Goal: Complete application form: Complete application form

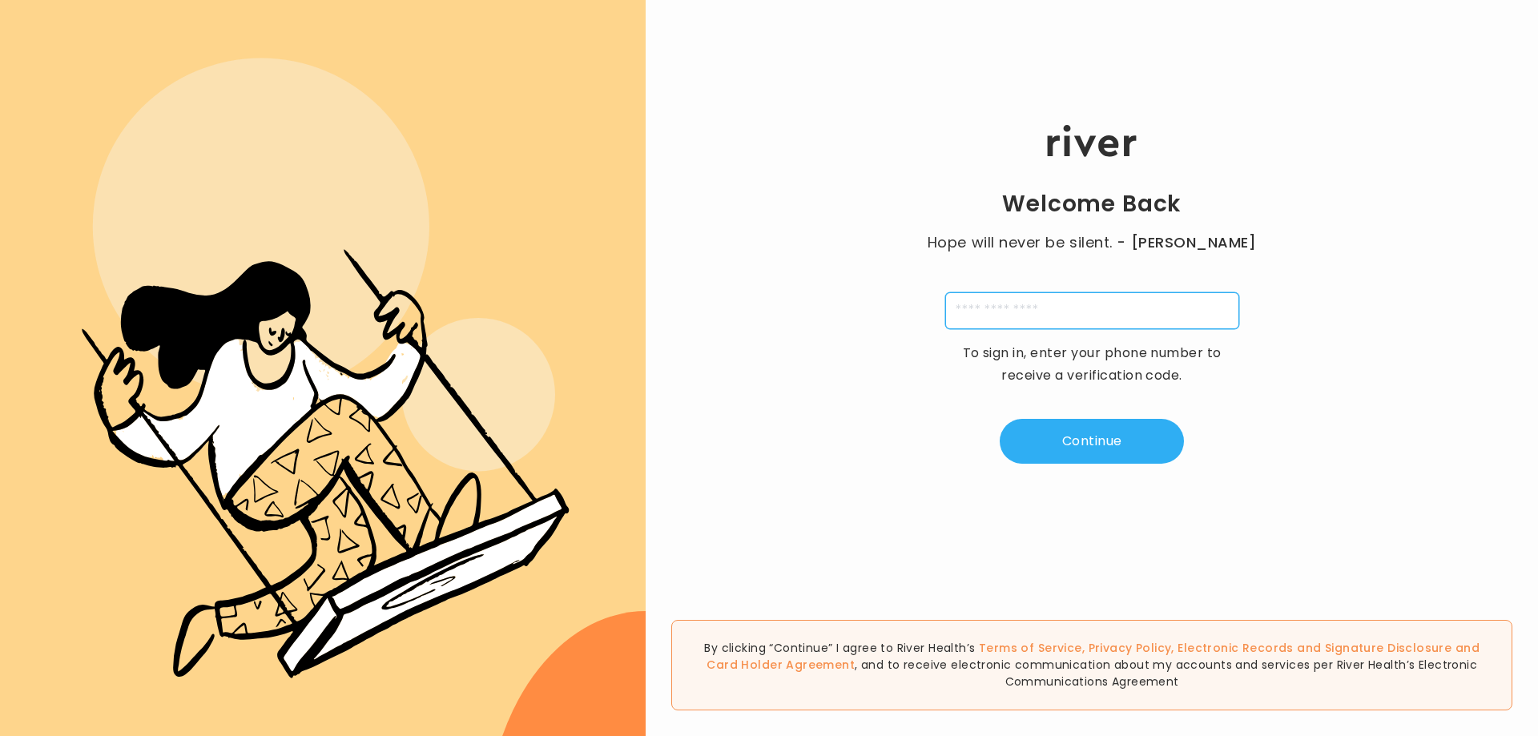
click at [1008, 311] on input "tel" at bounding box center [1092, 310] width 294 height 37
click at [1014, 308] on input "tel" at bounding box center [1092, 310] width 294 height 37
click at [768, 261] on div "Welcome Back Hope will never be silent. - [PERSON_NAME] To sign in, enter your …" at bounding box center [1092, 294] width 892 height 441
click at [993, 312] on input "tel" at bounding box center [1092, 310] width 294 height 37
type input "**********"
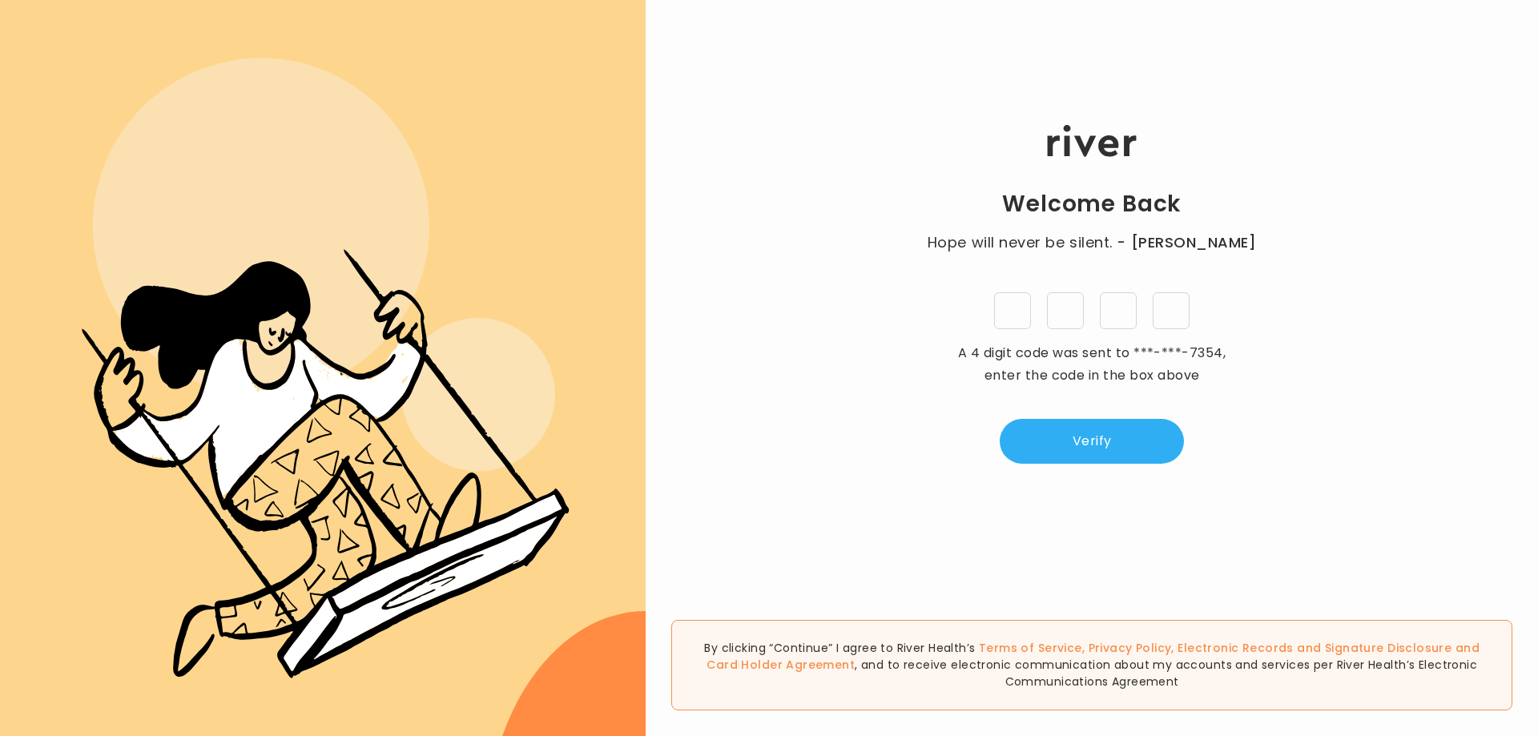
type input "*"
click at [1151, 460] on button "Verify" at bounding box center [1092, 441] width 184 height 45
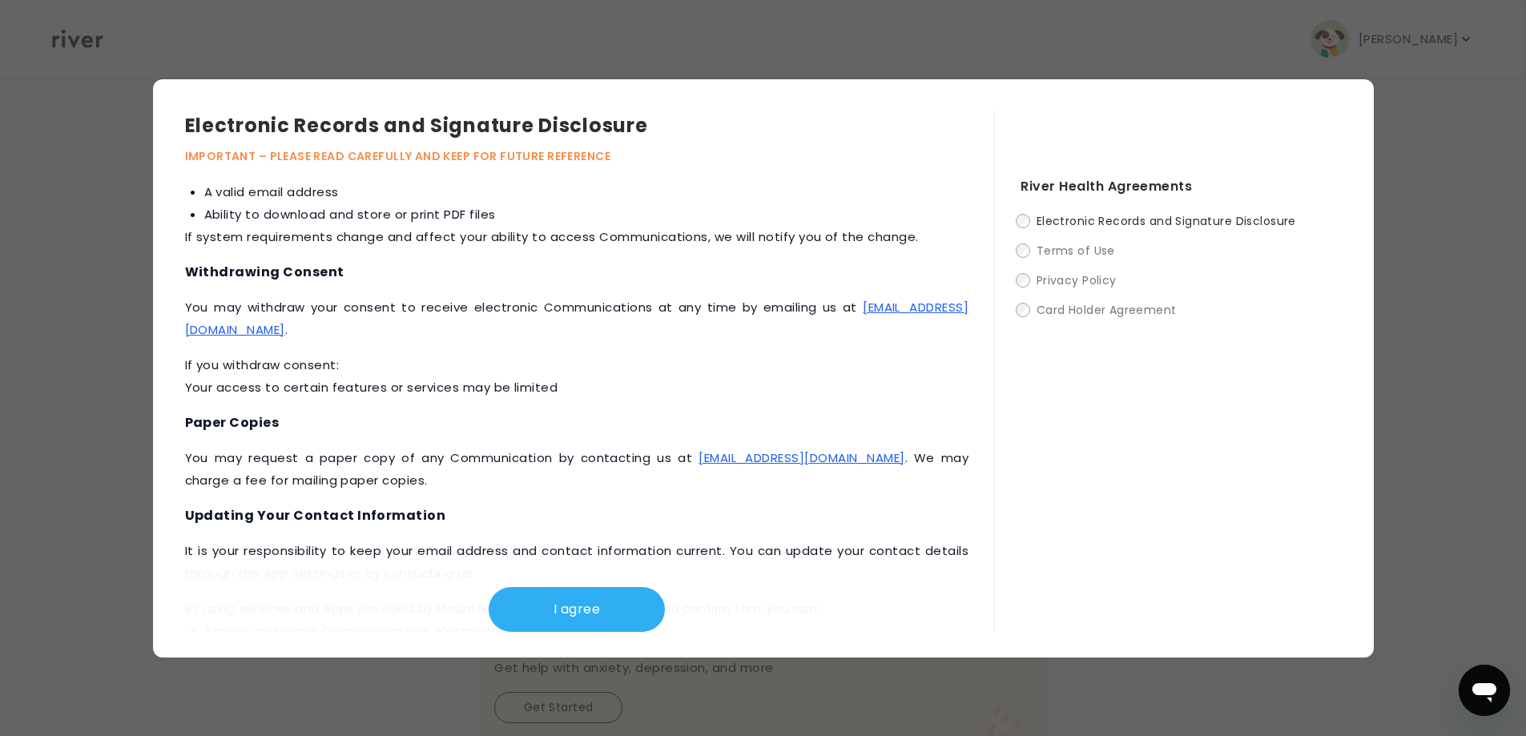
scroll to position [678, 0]
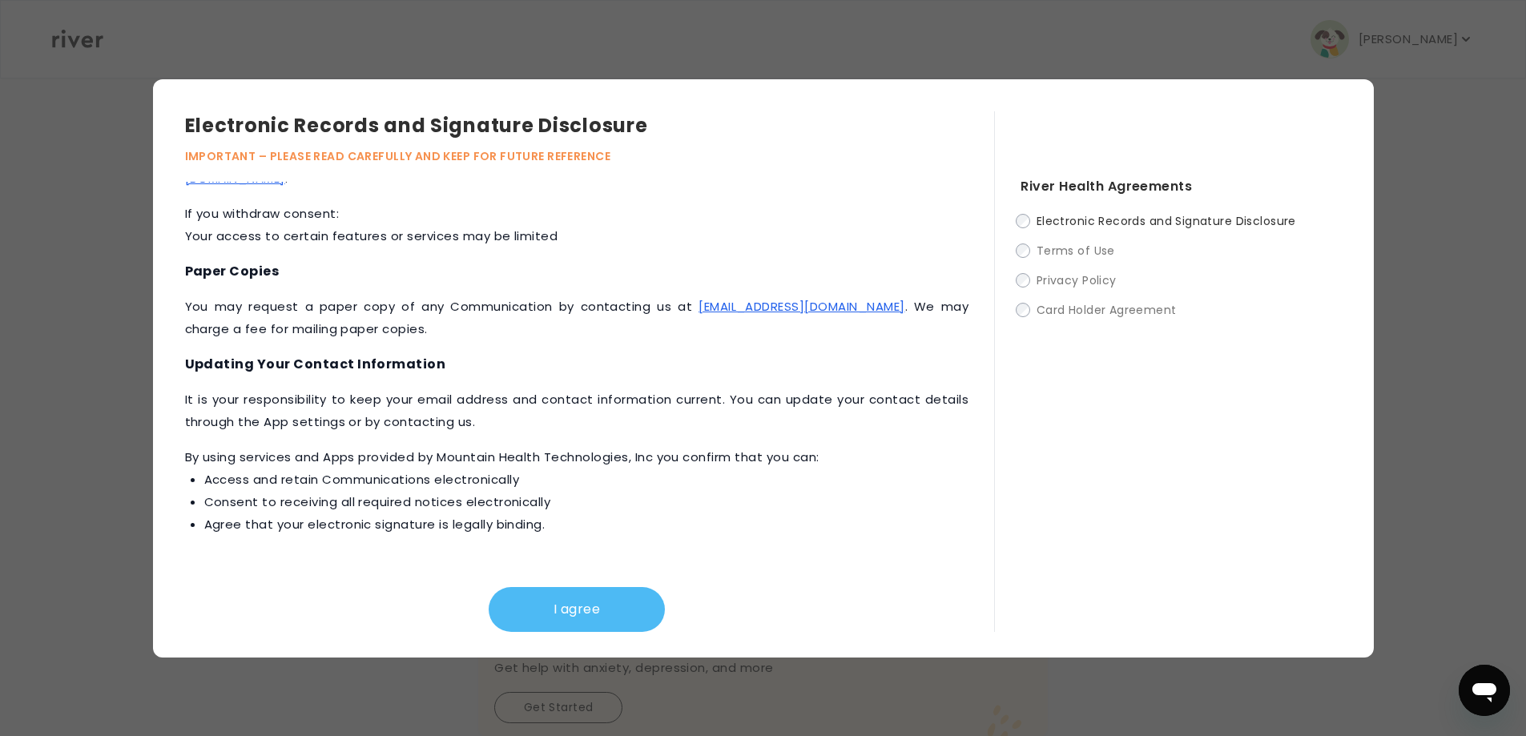
click at [538, 609] on button "I agree" at bounding box center [577, 609] width 176 height 45
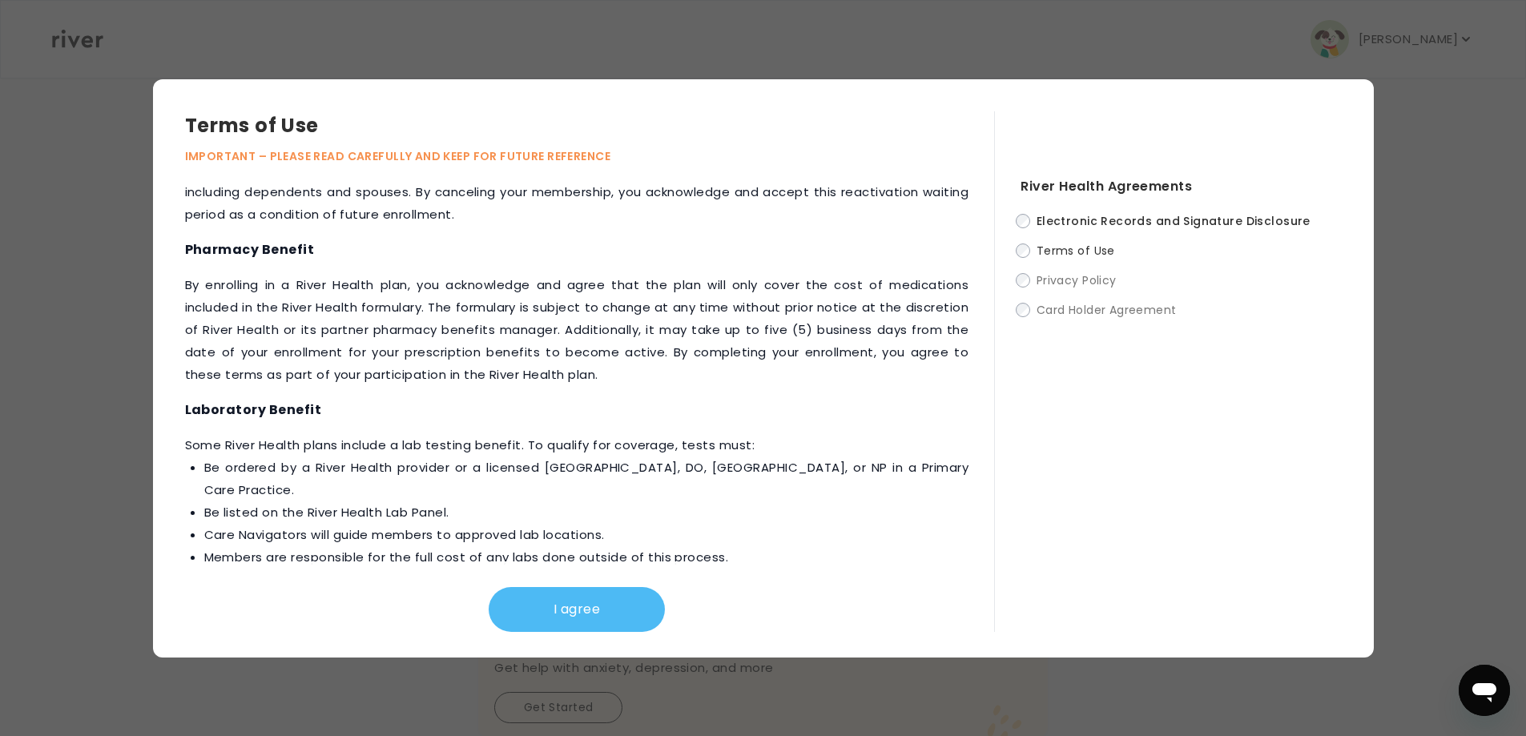
scroll to position [1703, 0]
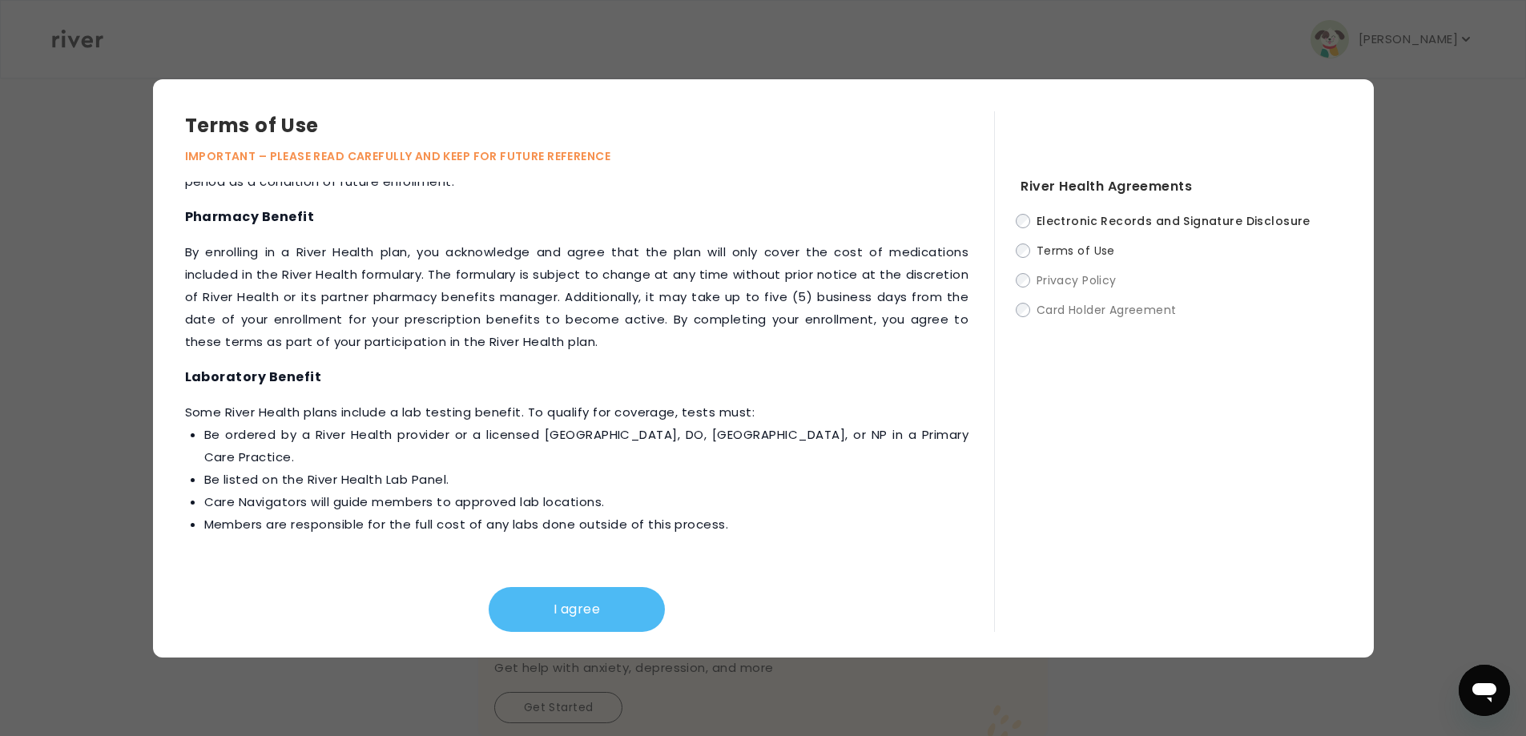
click at [554, 596] on button "I agree" at bounding box center [577, 609] width 176 height 45
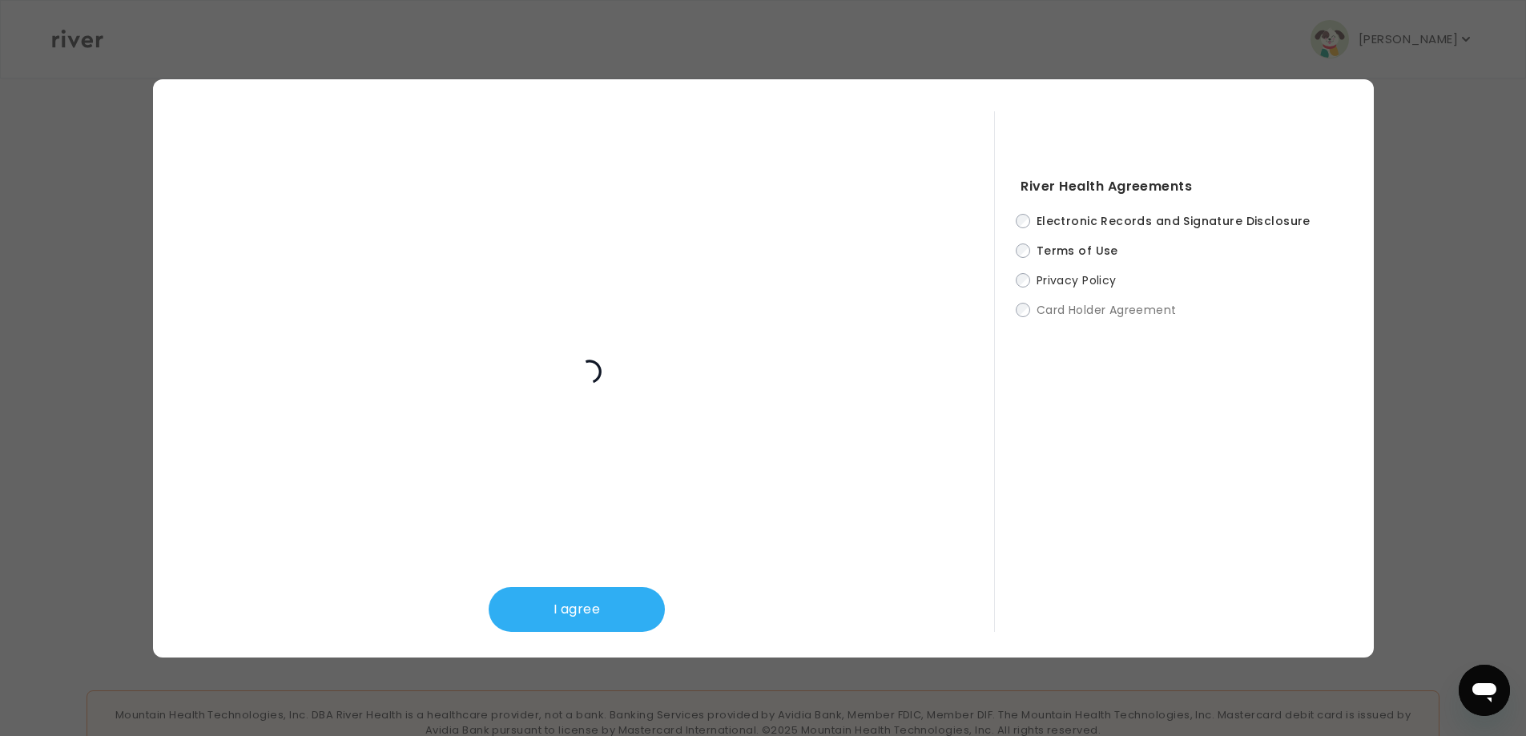
scroll to position [485, 0]
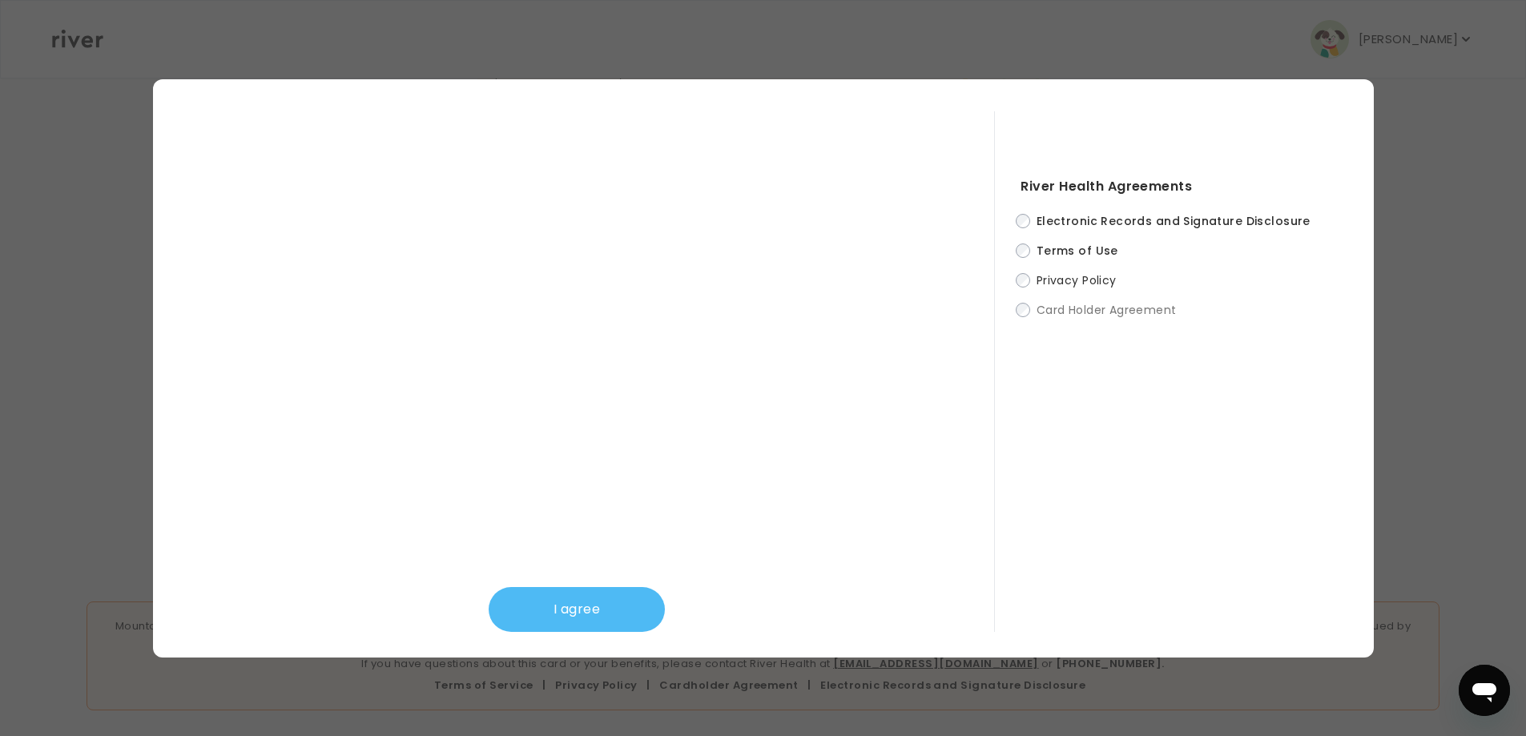
click at [577, 619] on button "I agree" at bounding box center [577, 609] width 176 height 45
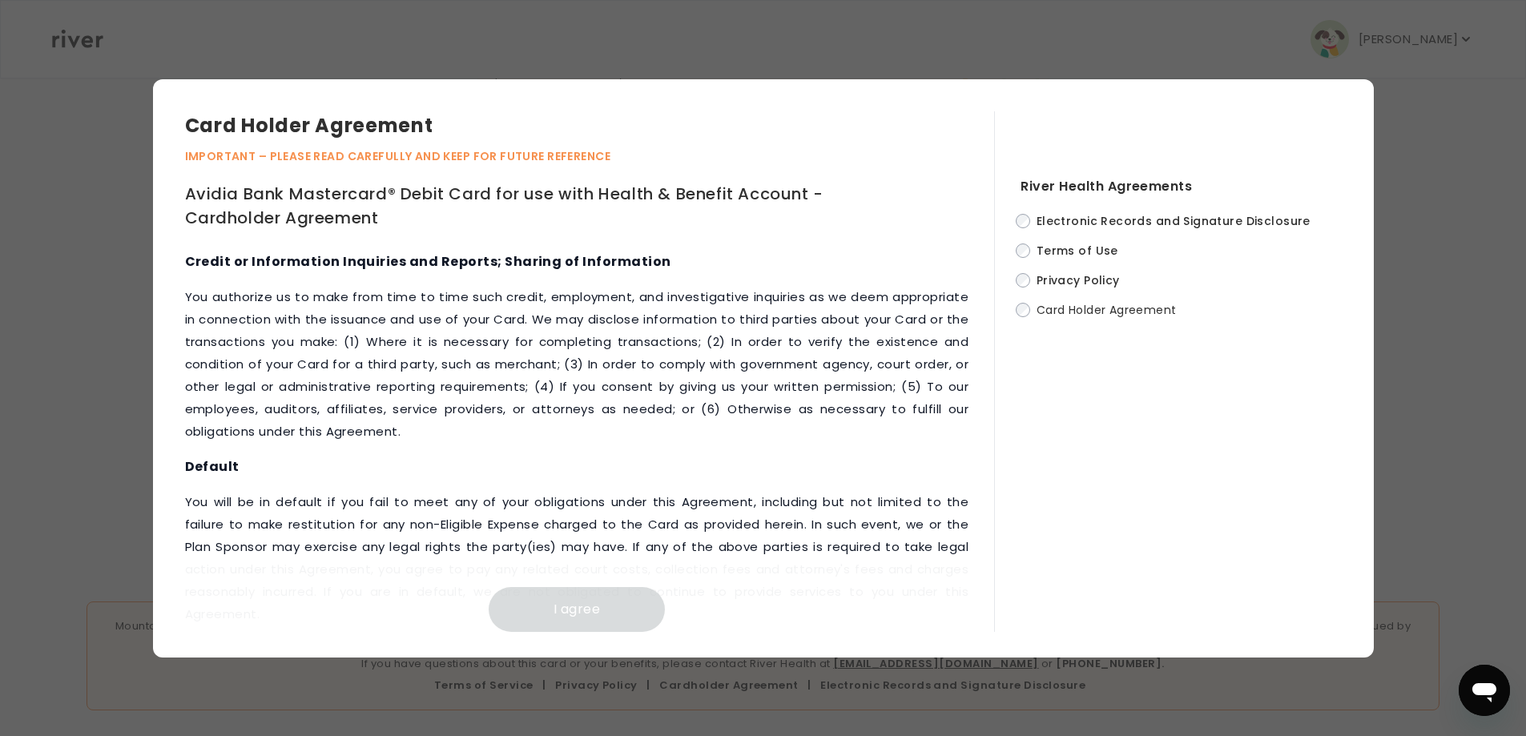
scroll to position [6696, 0]
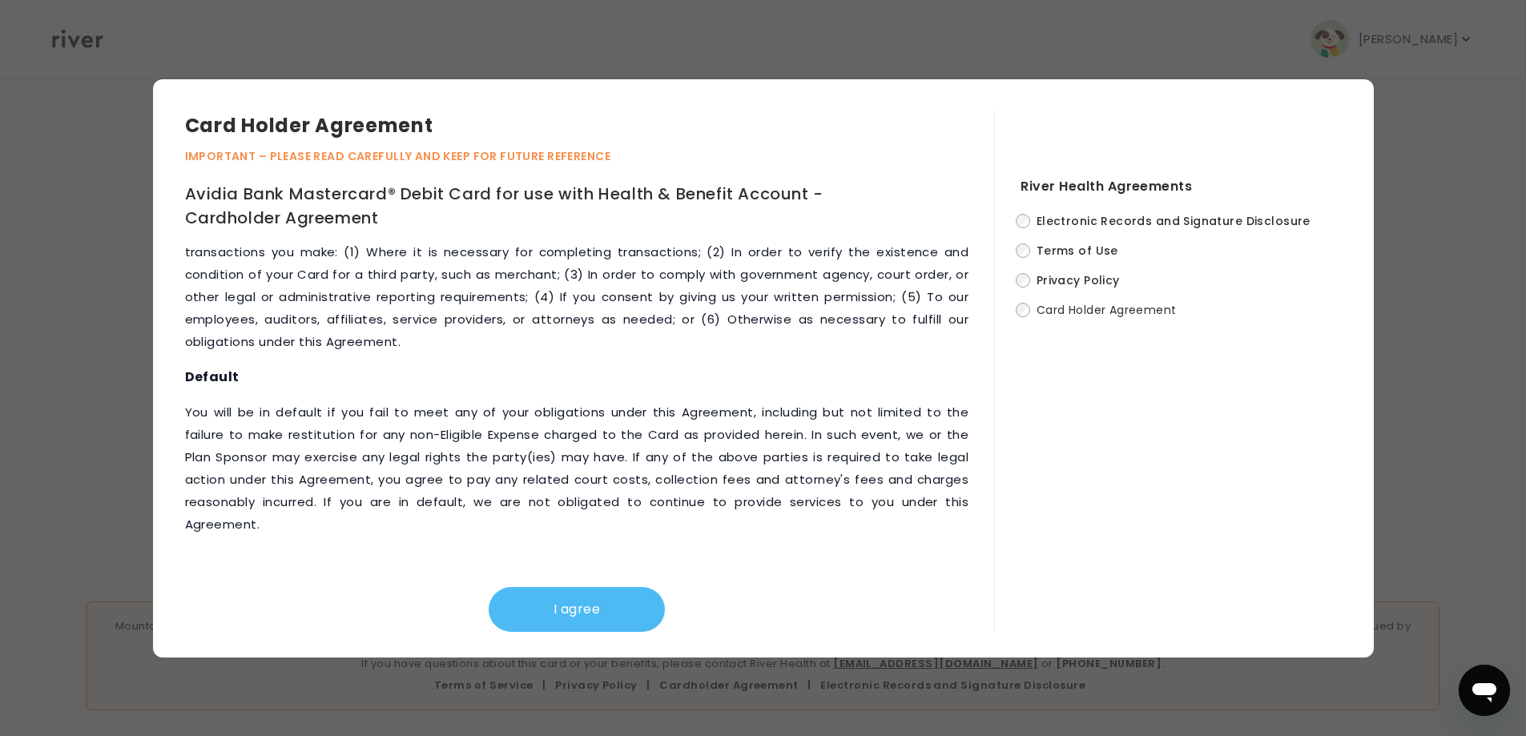
click at [566, 613] on button "I agree" at bounding box center [577, 609] width 176 height 45
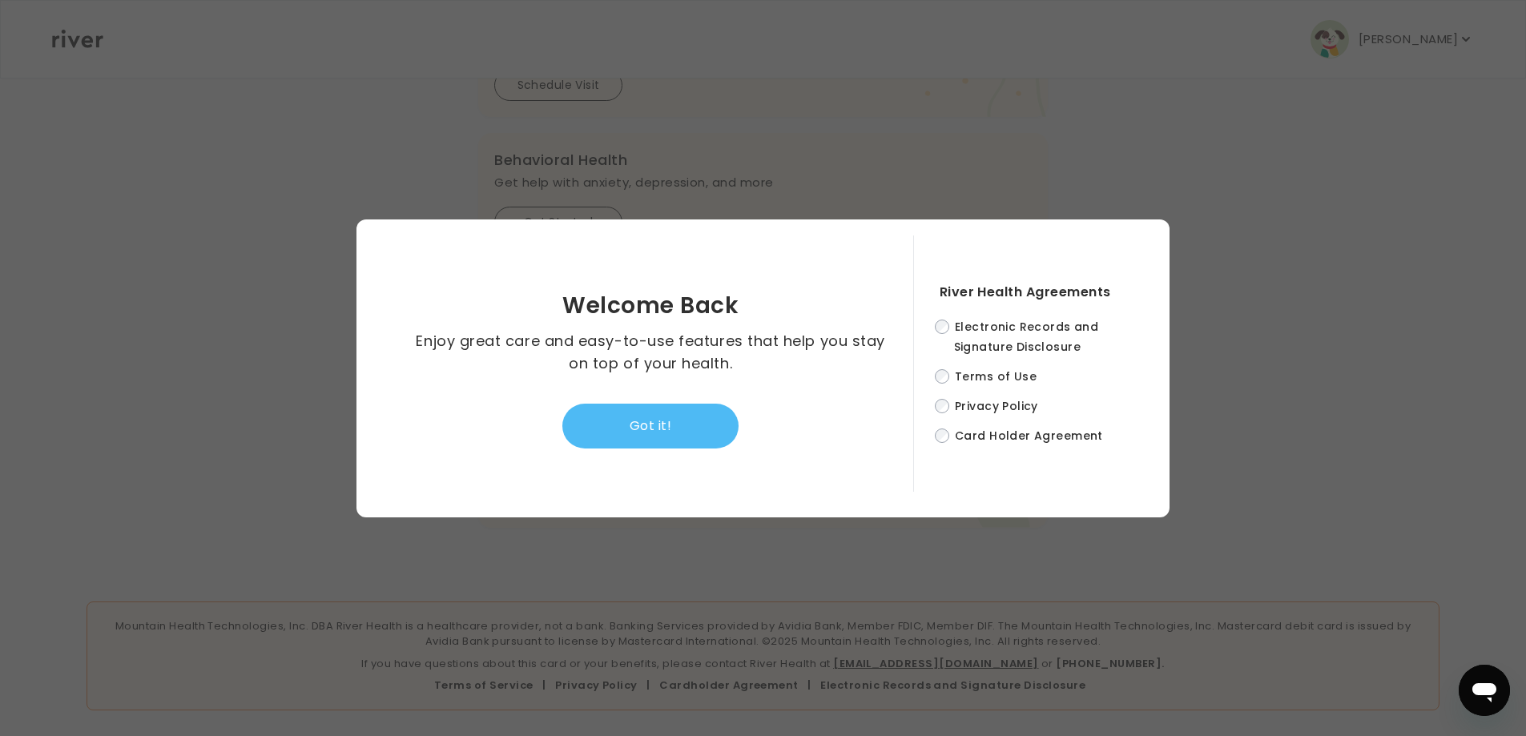
click at [693, 433] on button "Got it!" at bounding box center [650, 426] width 176 height 45
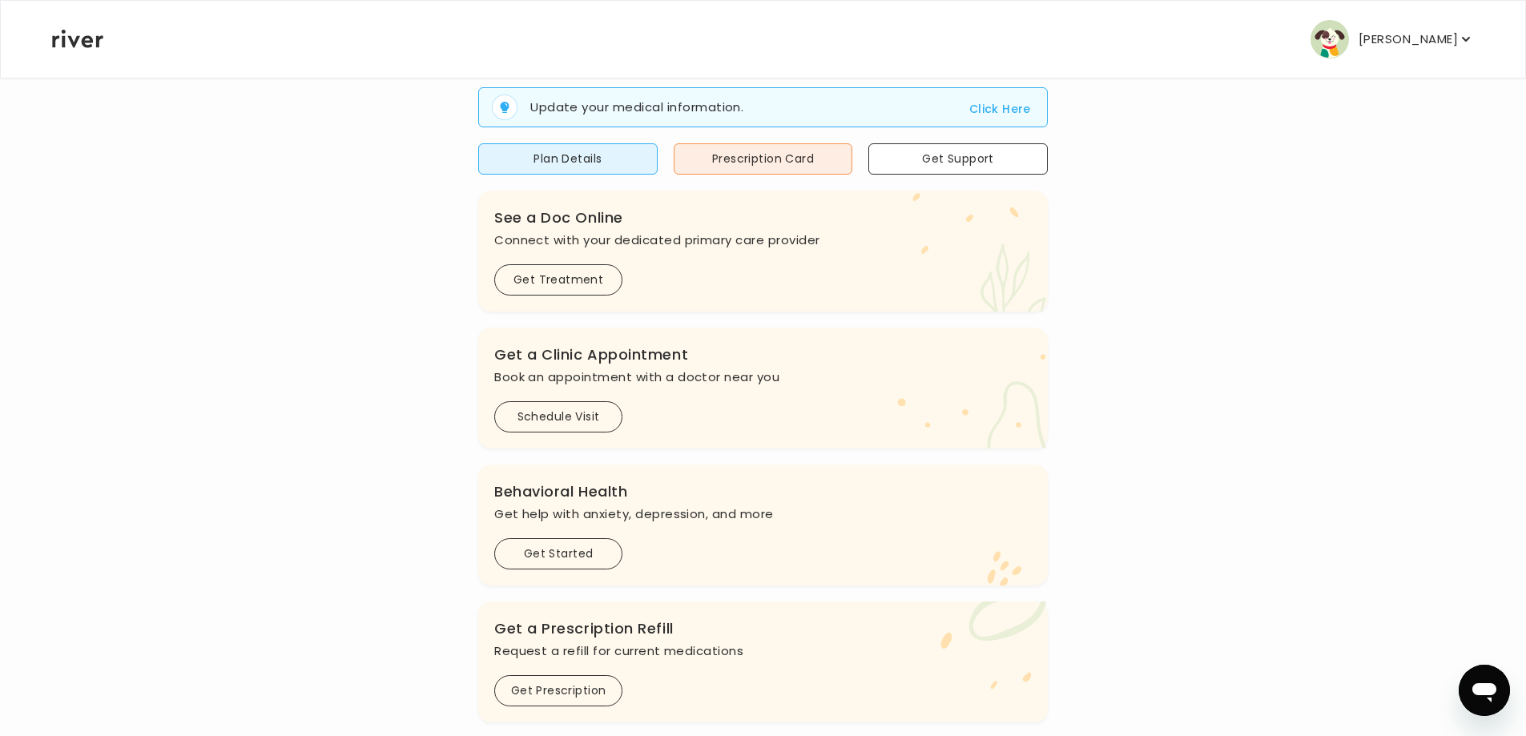
scroll to position [160, 0]
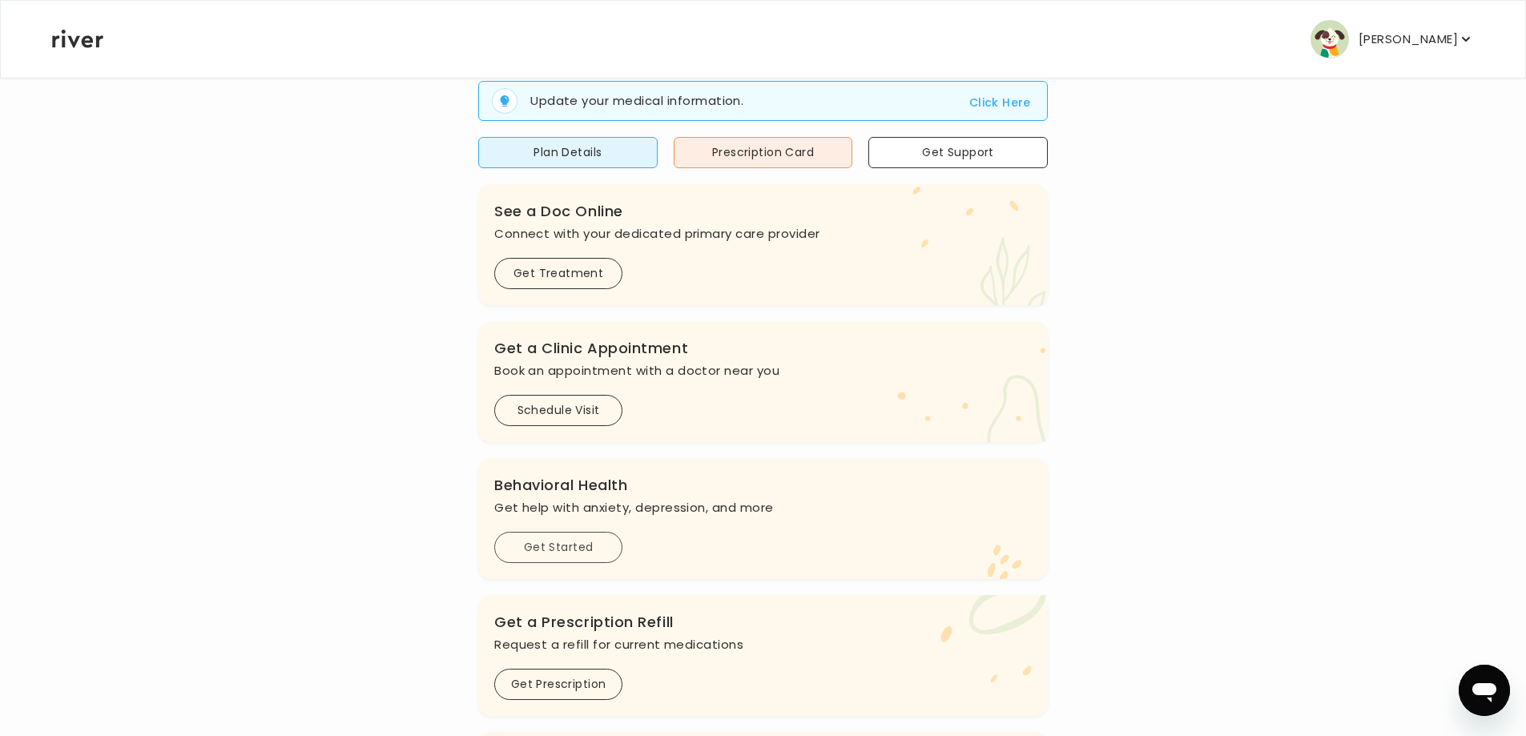
click at [566, 554] on button "Get Started" at bounding box center [558, 547] width 128 height 31
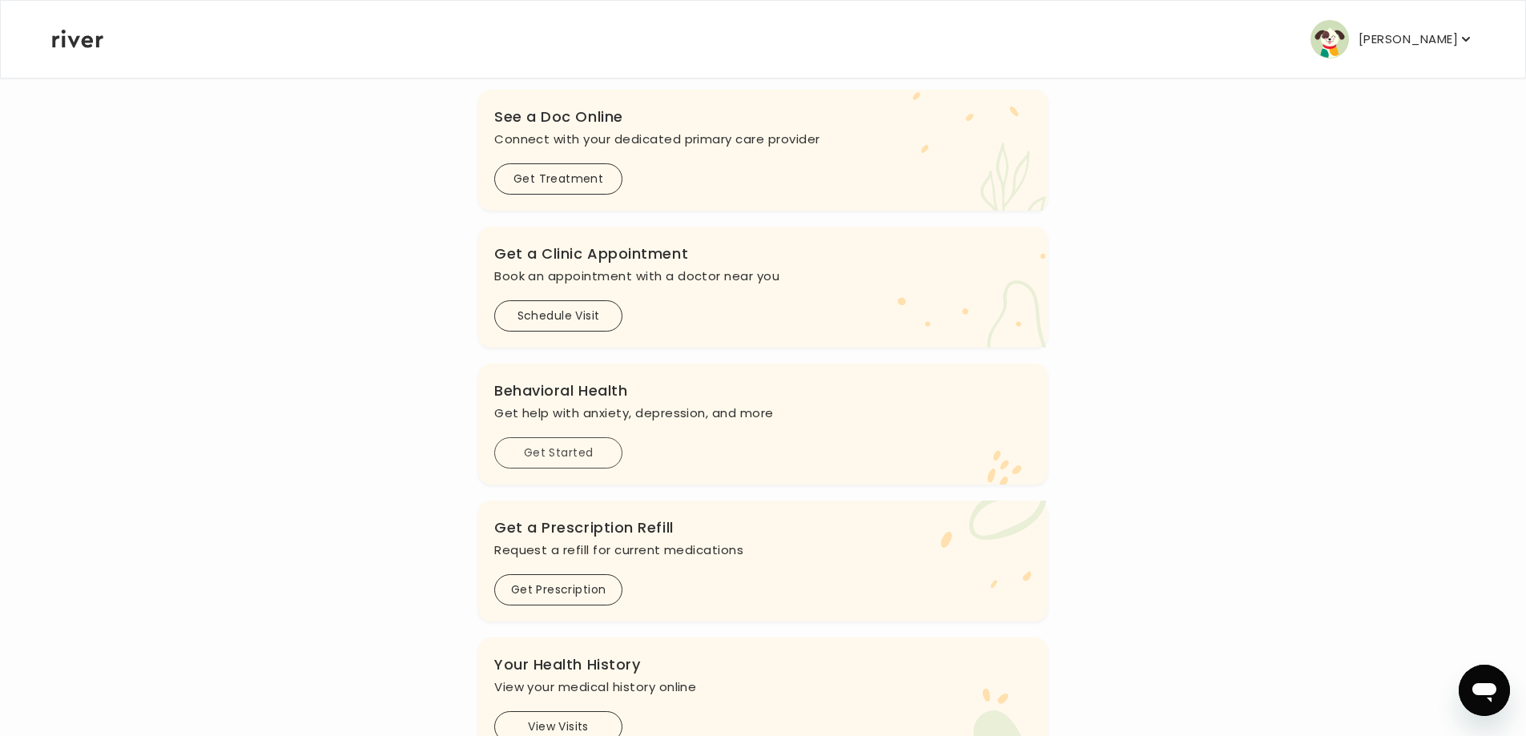
scroll to position [401, 0]
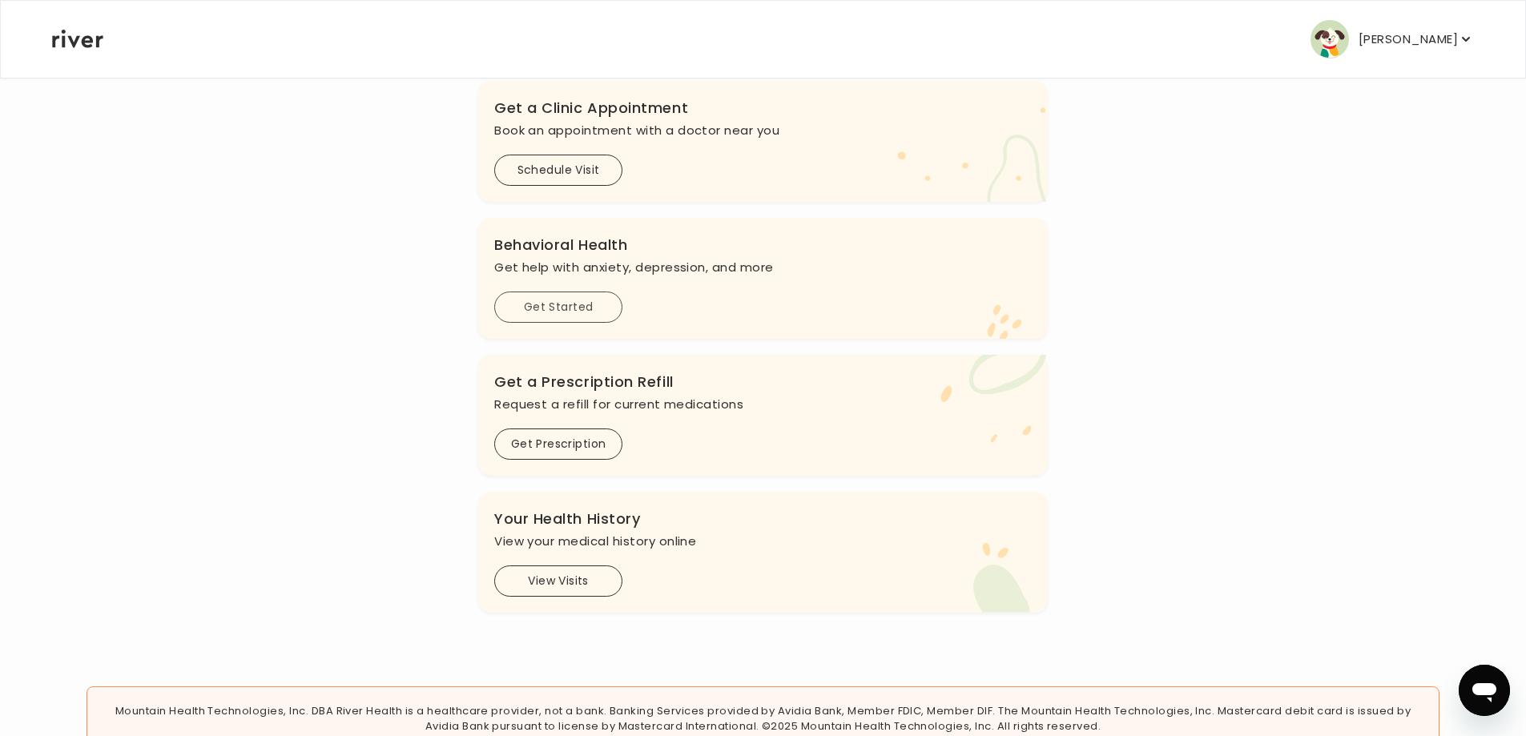
click at [549, 304] on button "Get Started" at bounding box center [558, 307] width 128 height 31
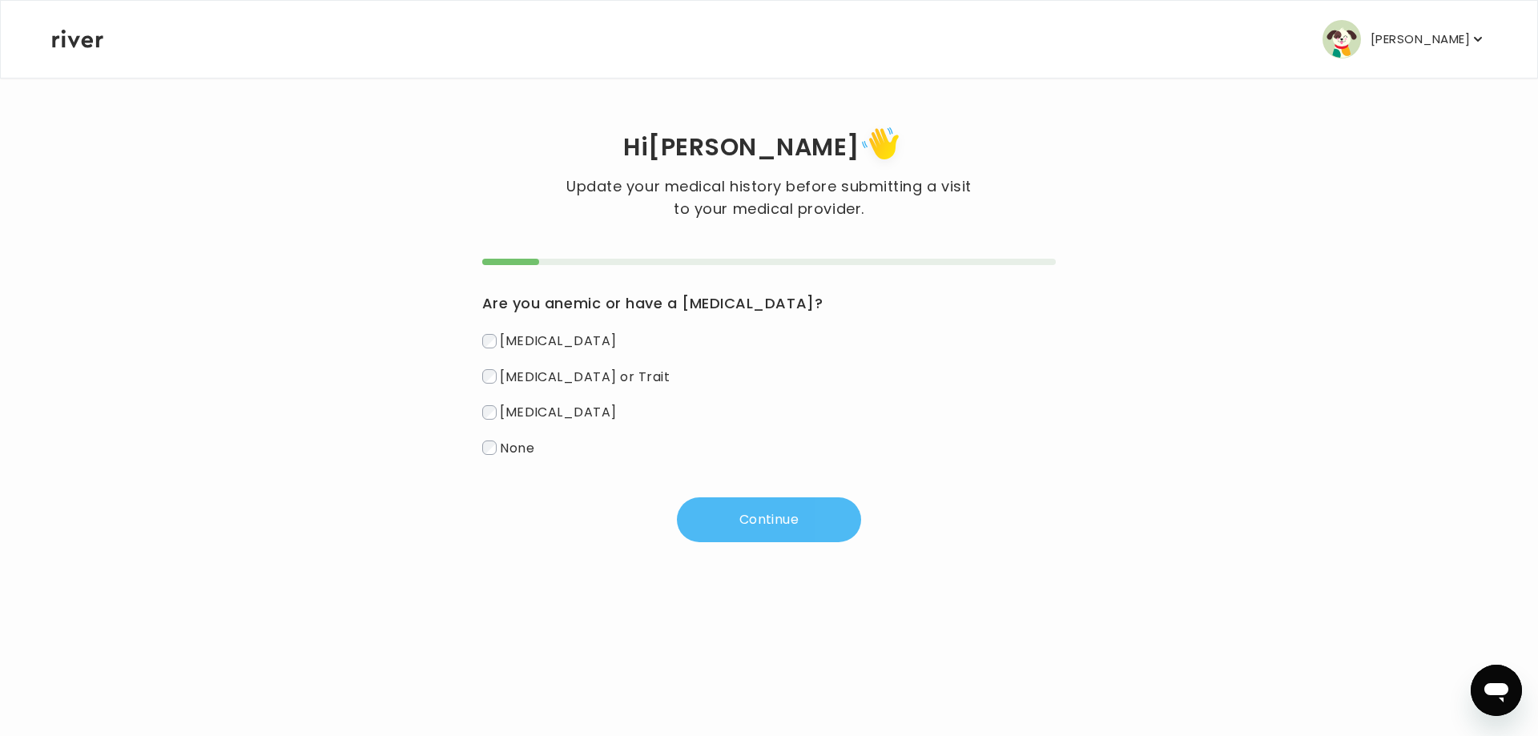
click at [828, 514] on button "Continue" at bounding box center [769, 520] width 184 height 45
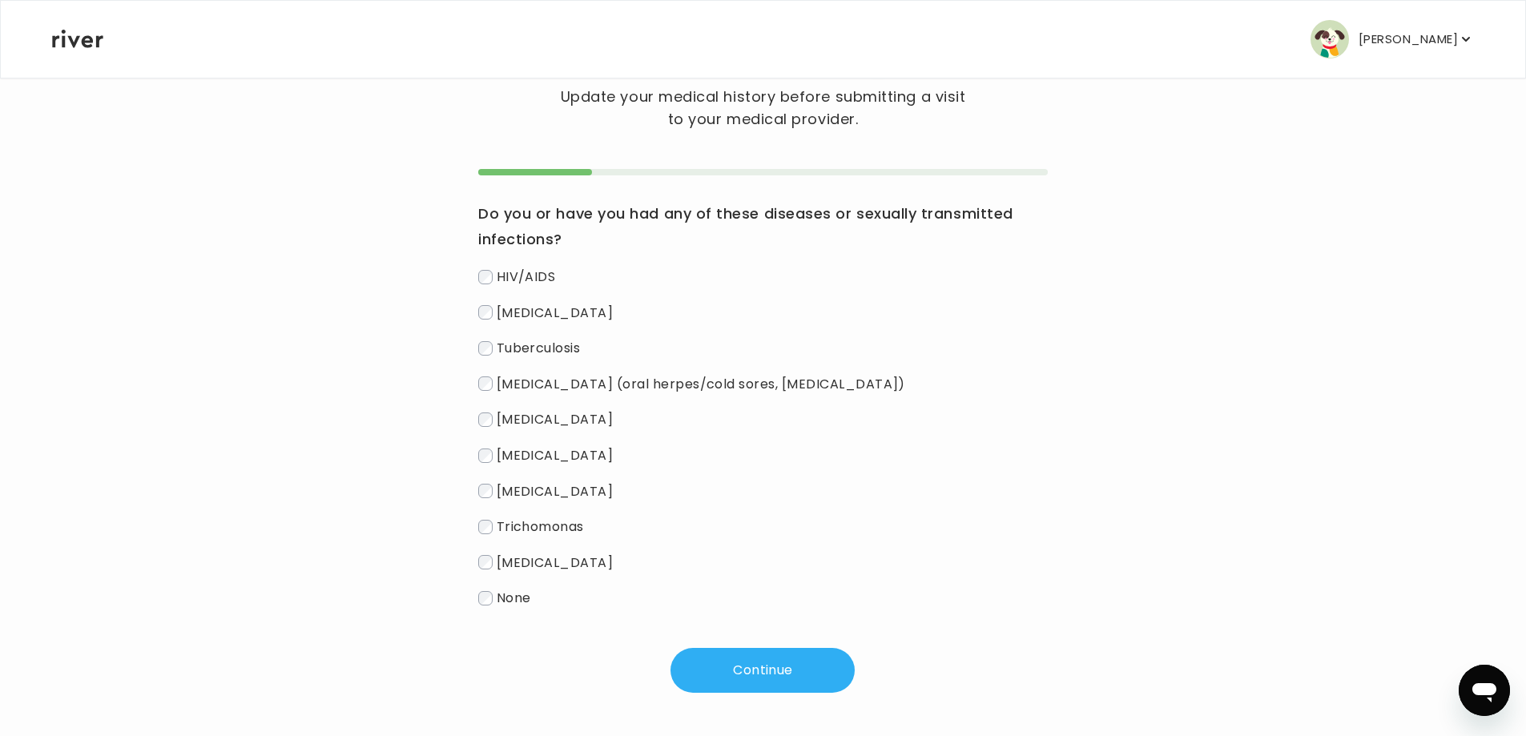
scroll to position [91, 0]
click at [498, 602] on span "None" at bounding box center [514, 596] width 34 height 18
click at [822, 683] on button "Continue" at bounding box center [763, 669] width 184 height 45
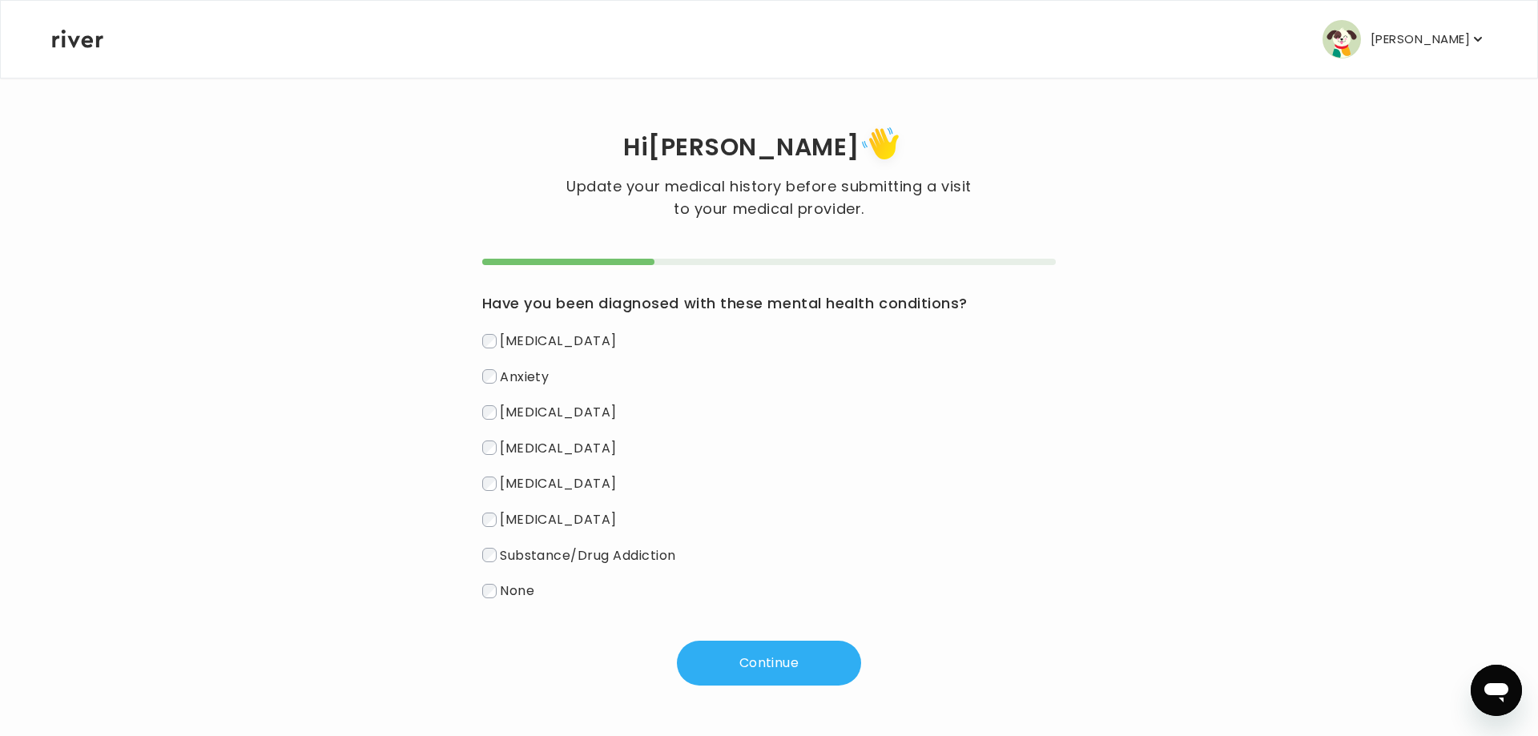
click at [521, 349] on span "[MEDICAL_DATA]" at bounding box center [558, 341] width 117 height 18
click at [537, 384] on span "Anxiety" at bounding box center [524, 376] width 49 height 18
click at [566, 399] on div "[MEDICAL_DATA] [MEDICAL_DATA] [MEDICAL_DATA] [MEDICAL_DATA] [MEDICAL_DATA] Subs…" at bounding box center [769, 465] width 574 height 273
click at [573, 409] on span "[MEDICAL_DATA]" at bounding box center [558, 412] width 117 height 18
click at [776, 651] on button "Continue" at bounding box center [769, 663] width 184 height 45
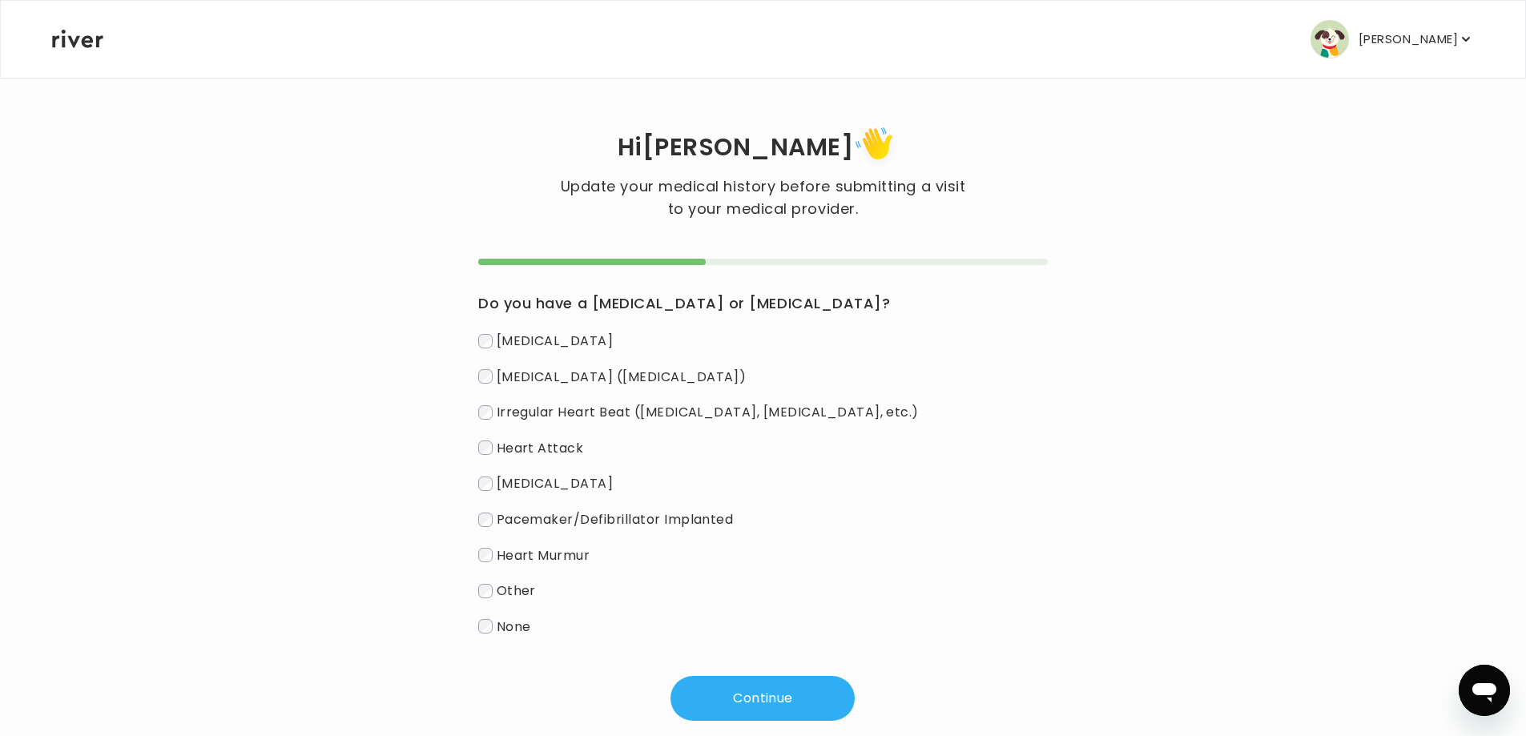
click at [516, 626] on span "None" at bounding box center [514, 626] width 34 height 18
click at [512, 585] on span "Other" at bounding box center [516, 591] width 39 height 18
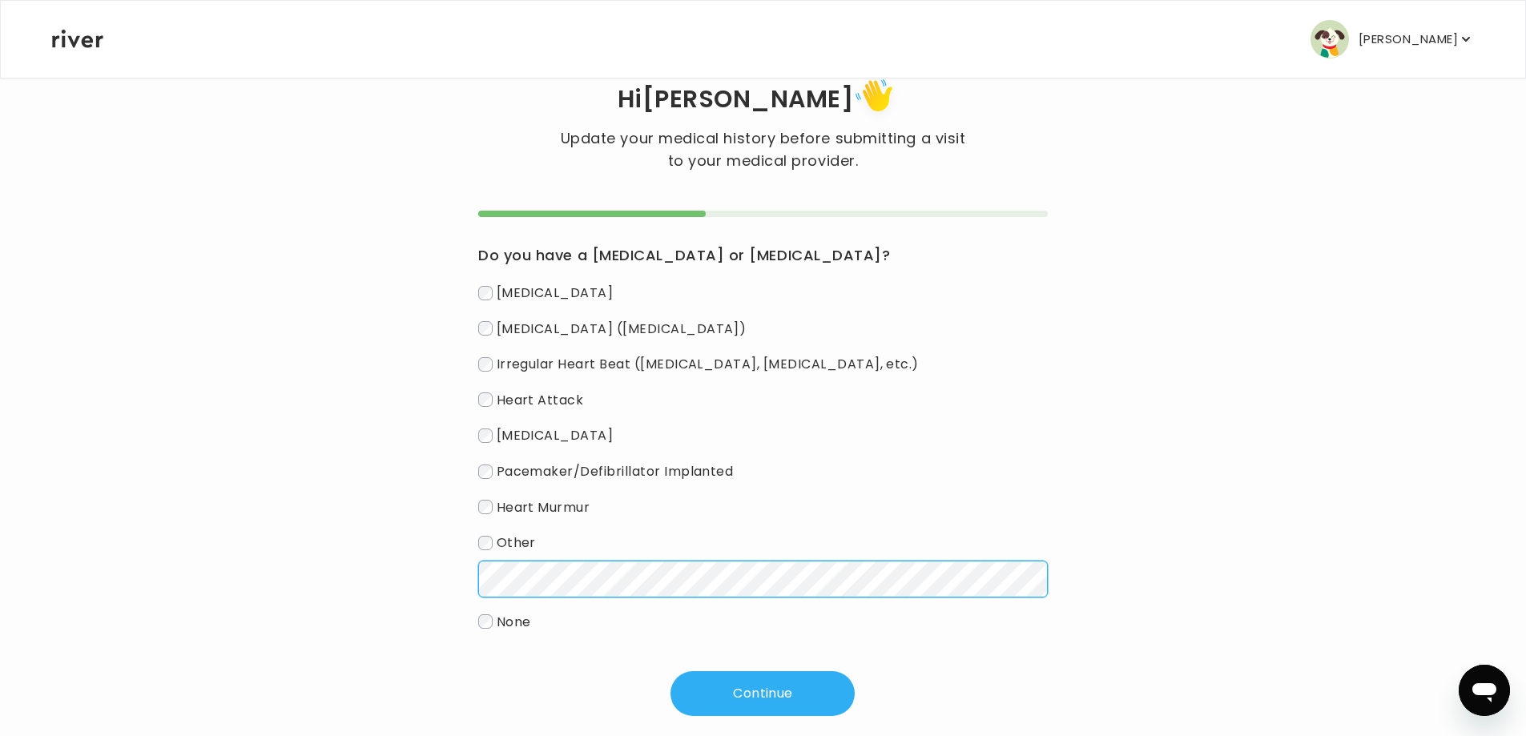
scroll to position [73, 0]
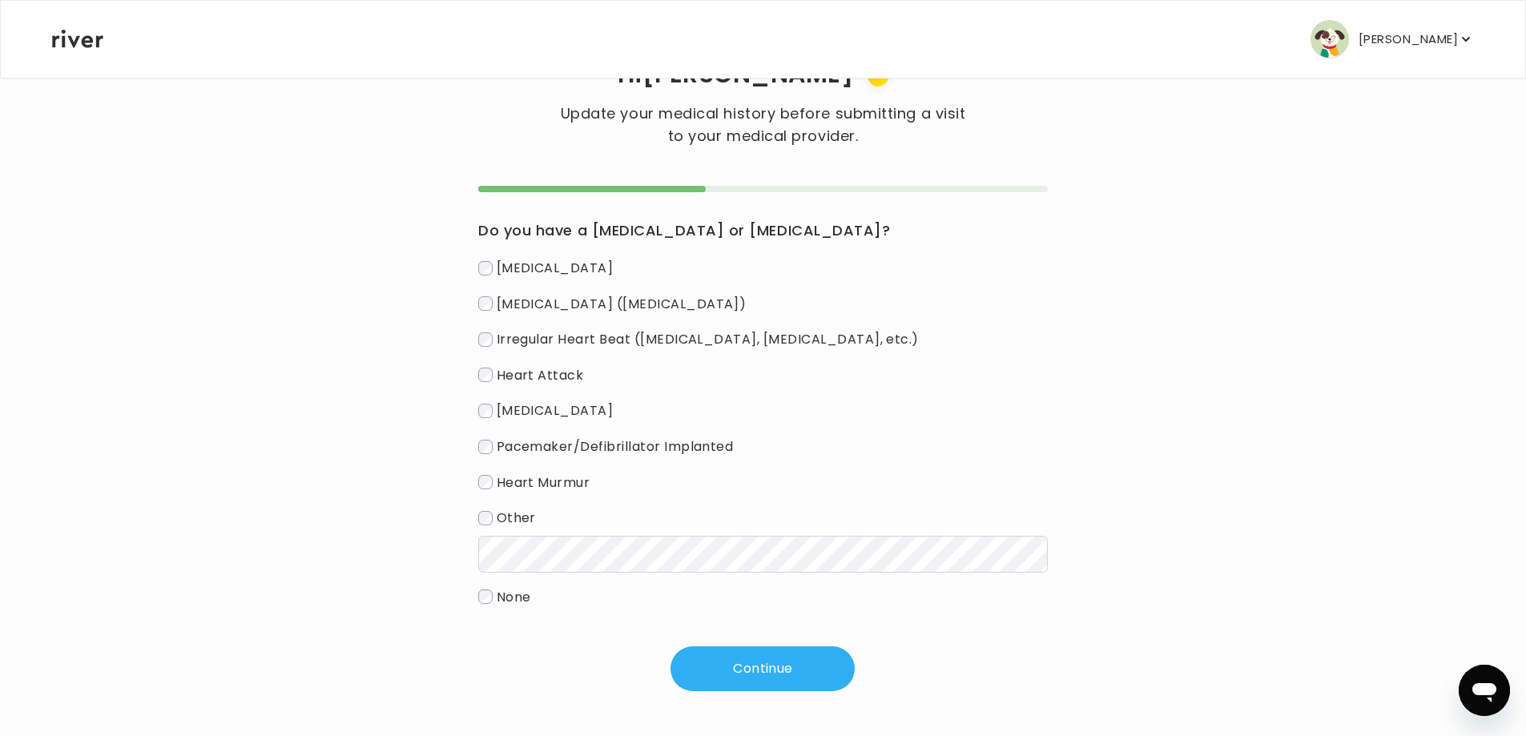
click at [538, 592] on label "None" at bounding box center [763, 597] width 570 height 23
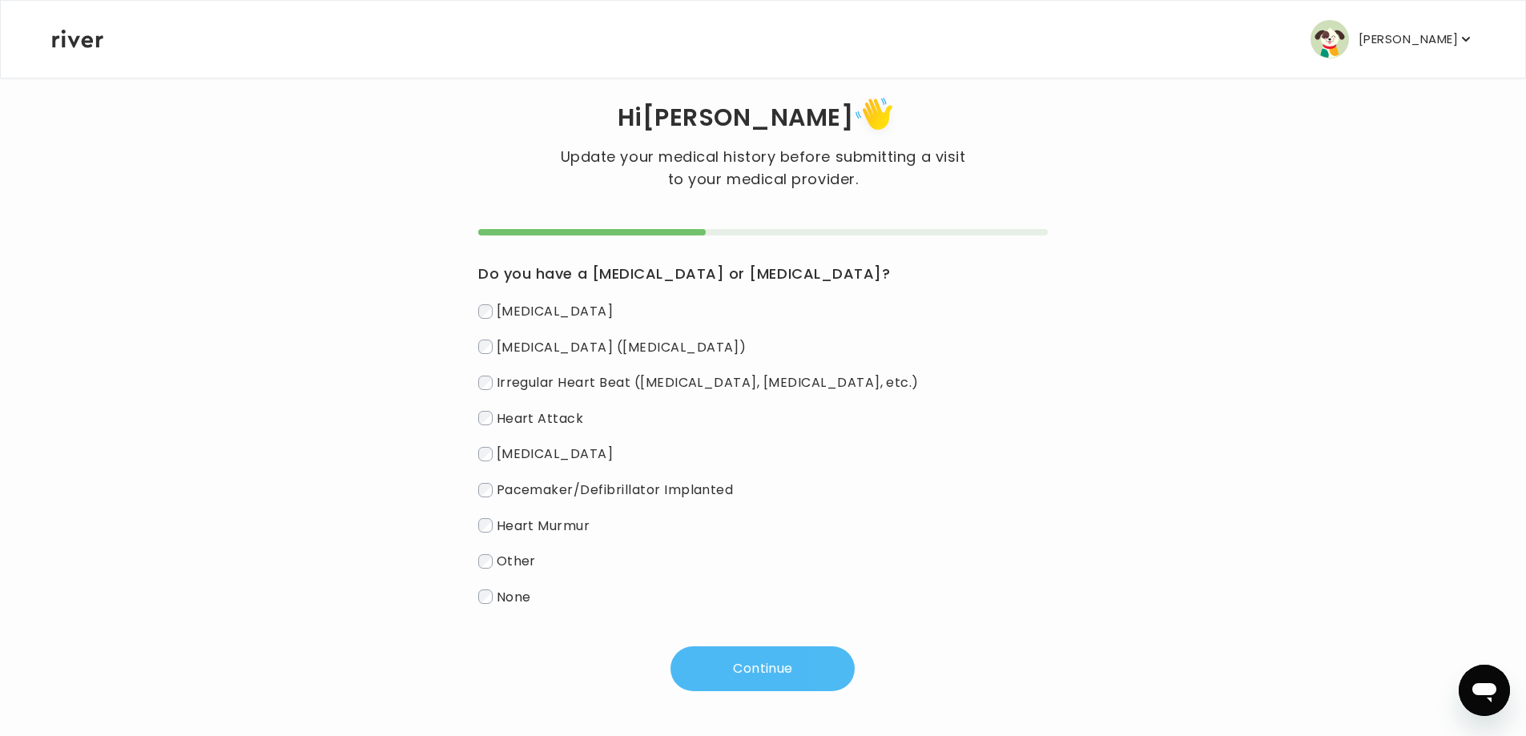
click at [723, 650] on button "Continue" at bounding box center [763, 669] width 184 height 45
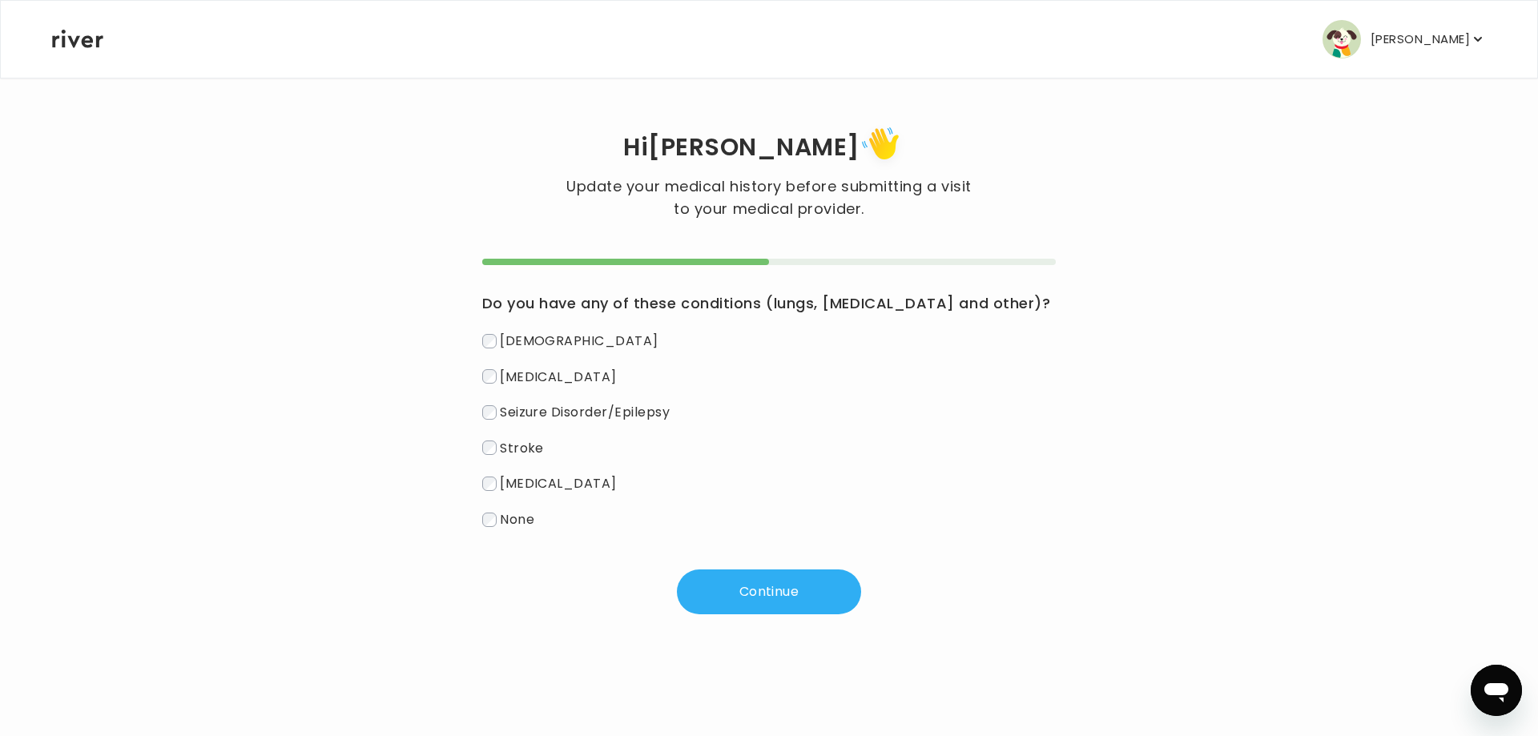
click at [518, 526] on span "None" at bounding box center [517, 519] width 34 height 18
click at [756, 594] on button "Continue" at bounding box center [769, 592] width 184 height 45
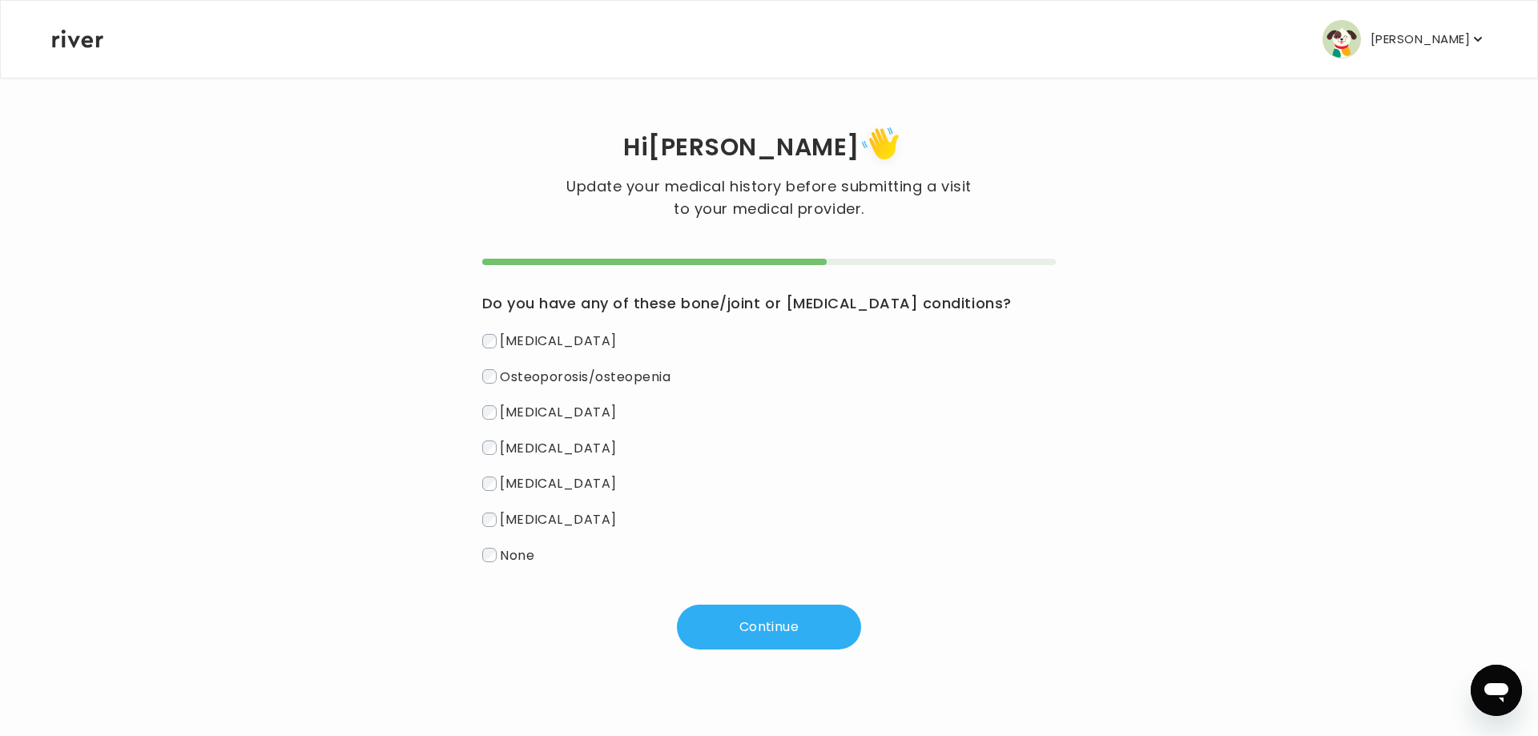
click at [536, 551] on label "None" at bounding box center [769, 555] width 574 height 23
click at [814, 618] on button "Continue" at bounding box center [769, 627] width 184 height 45
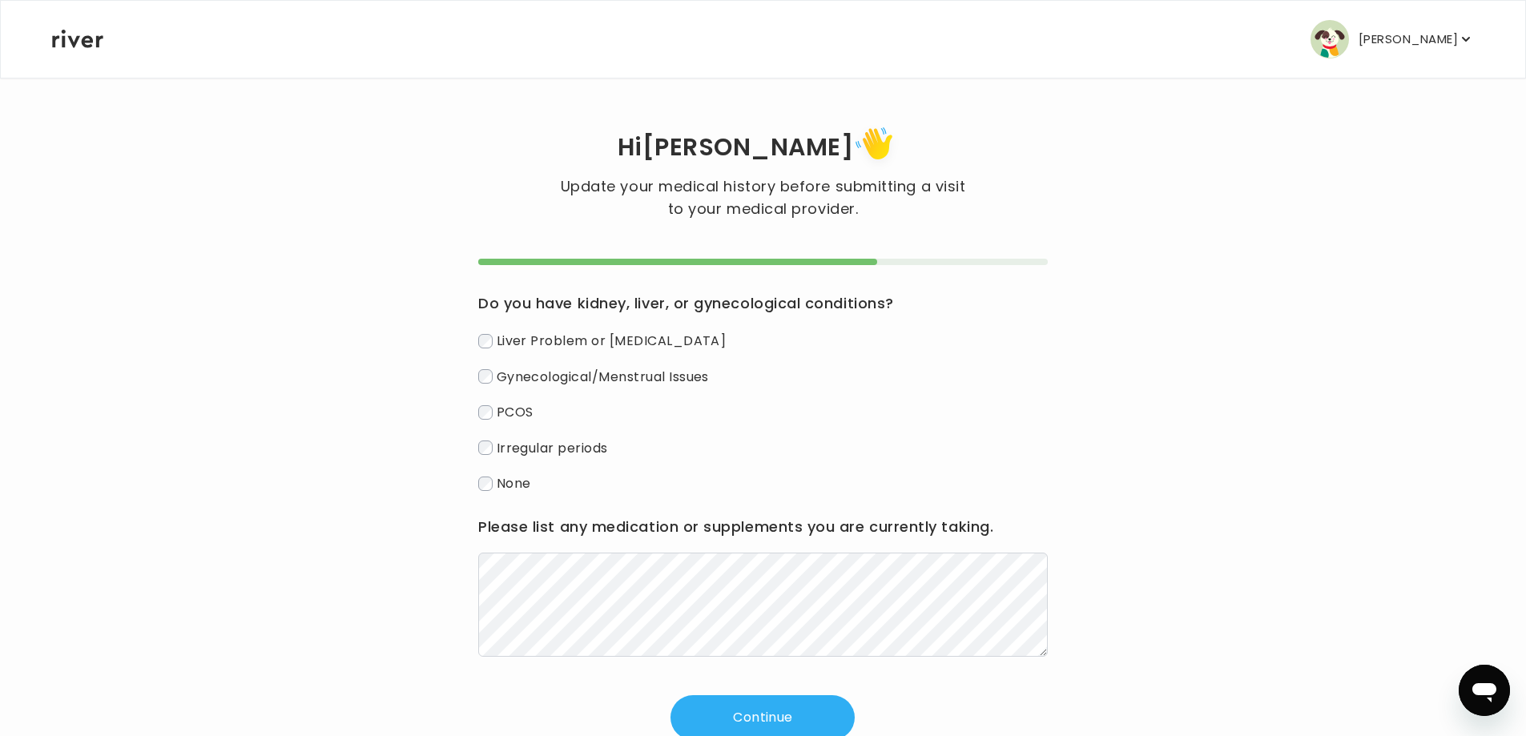
click at [521, 481] on span "None" at bounding box center [514, 483] width 34 height 18
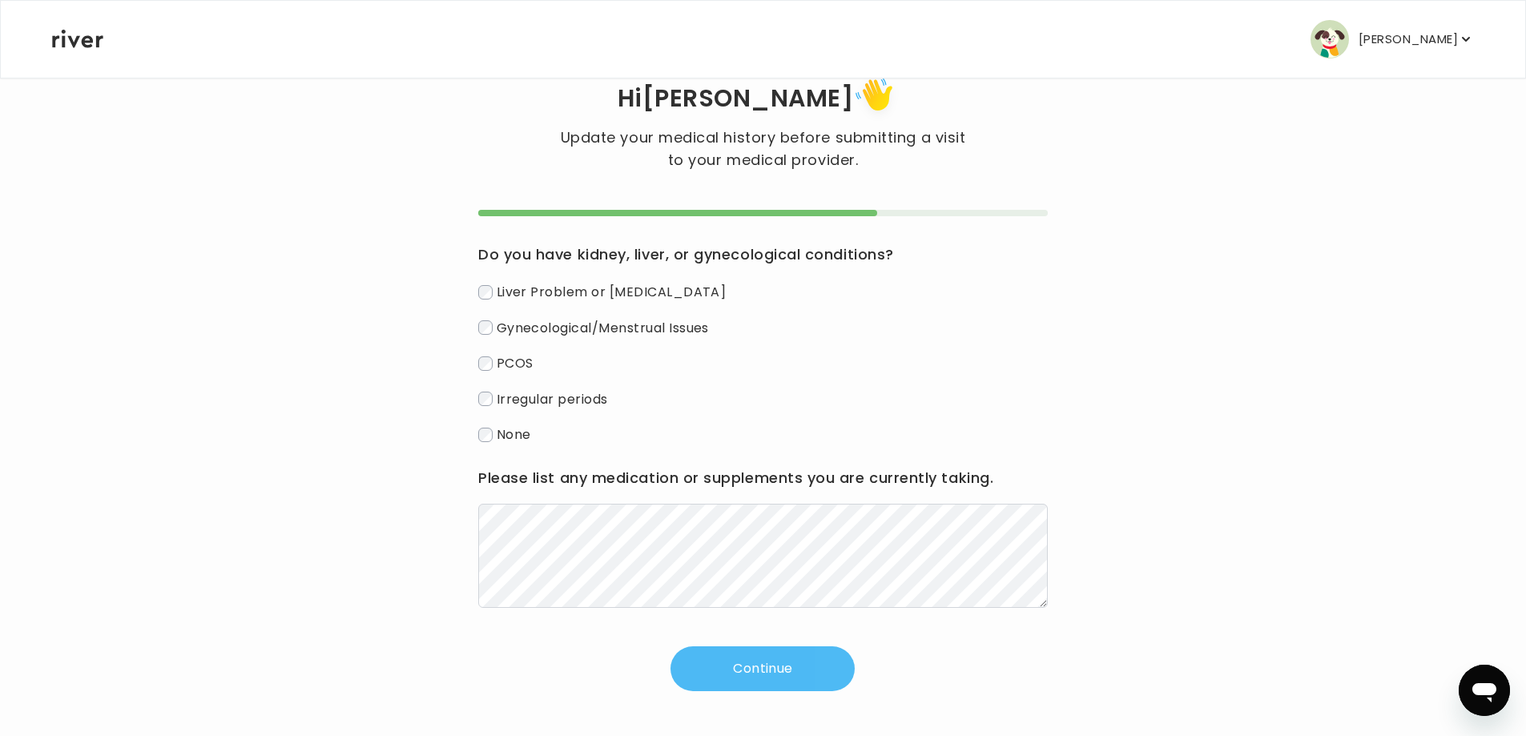
click at [839, 669] on button "Continue" at bounding box center [763, 669] width 184 height 45
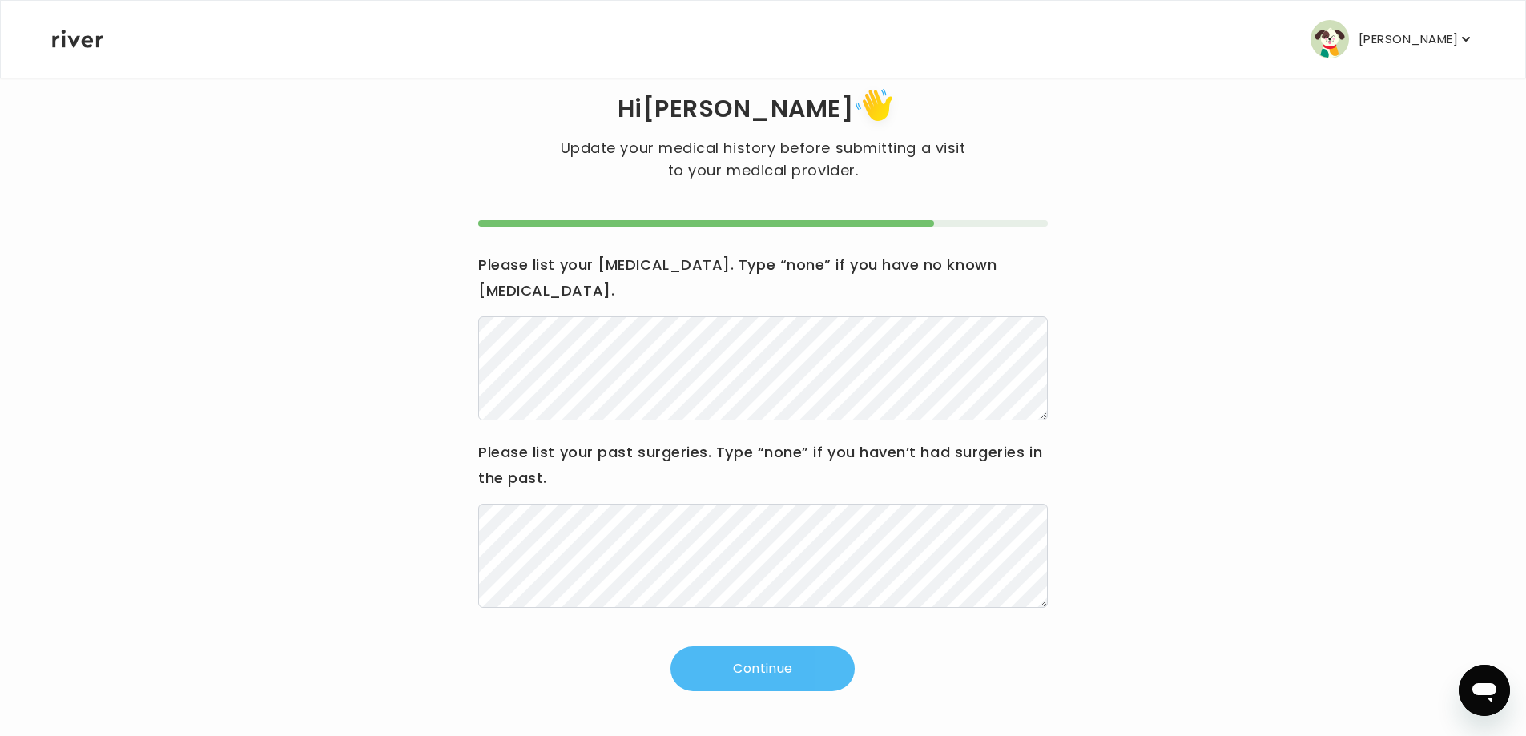
scroll to position [13, 0]
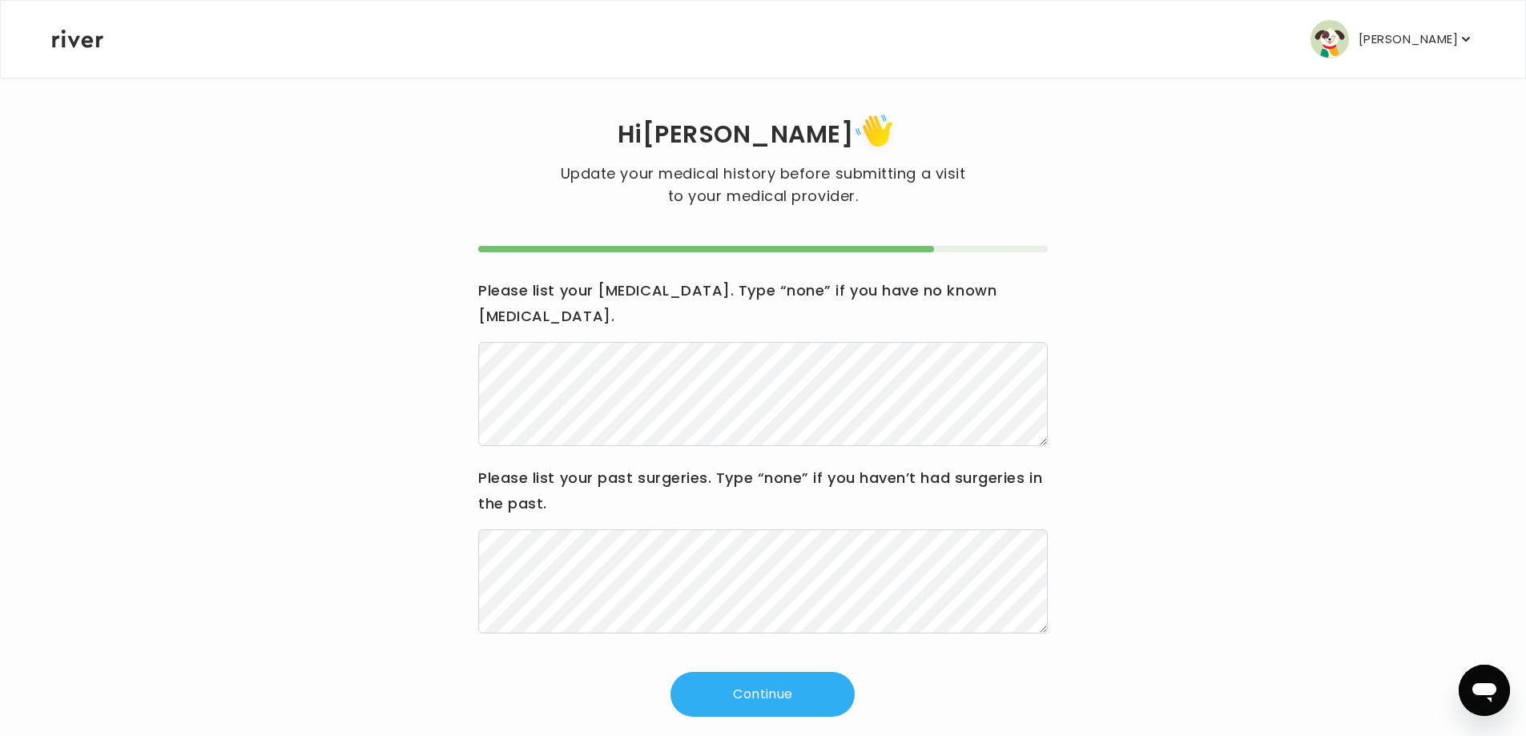
click at [671, 672] on button "Continue" at bounding box center [763, 694] width 184 height 45
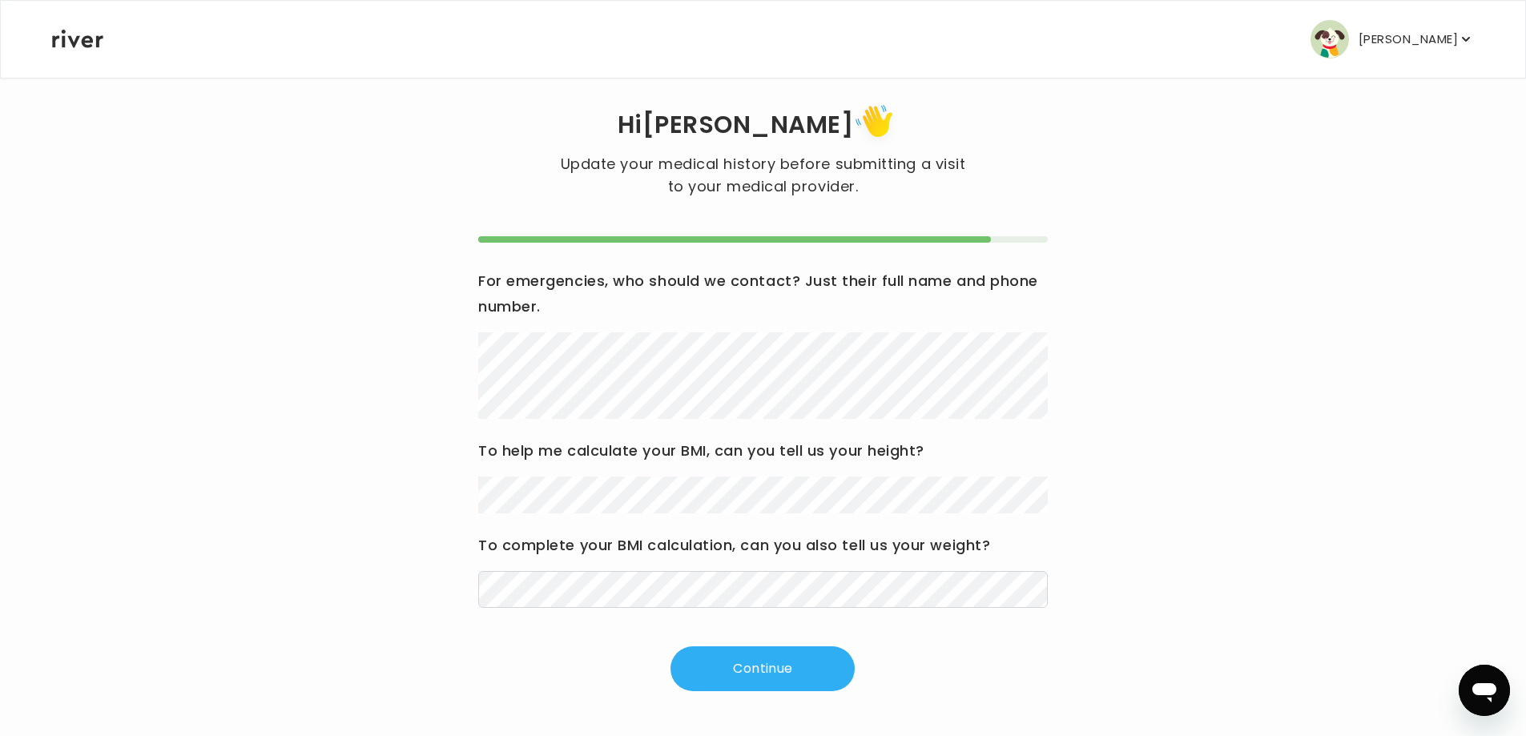
scroll to position [0, 0]
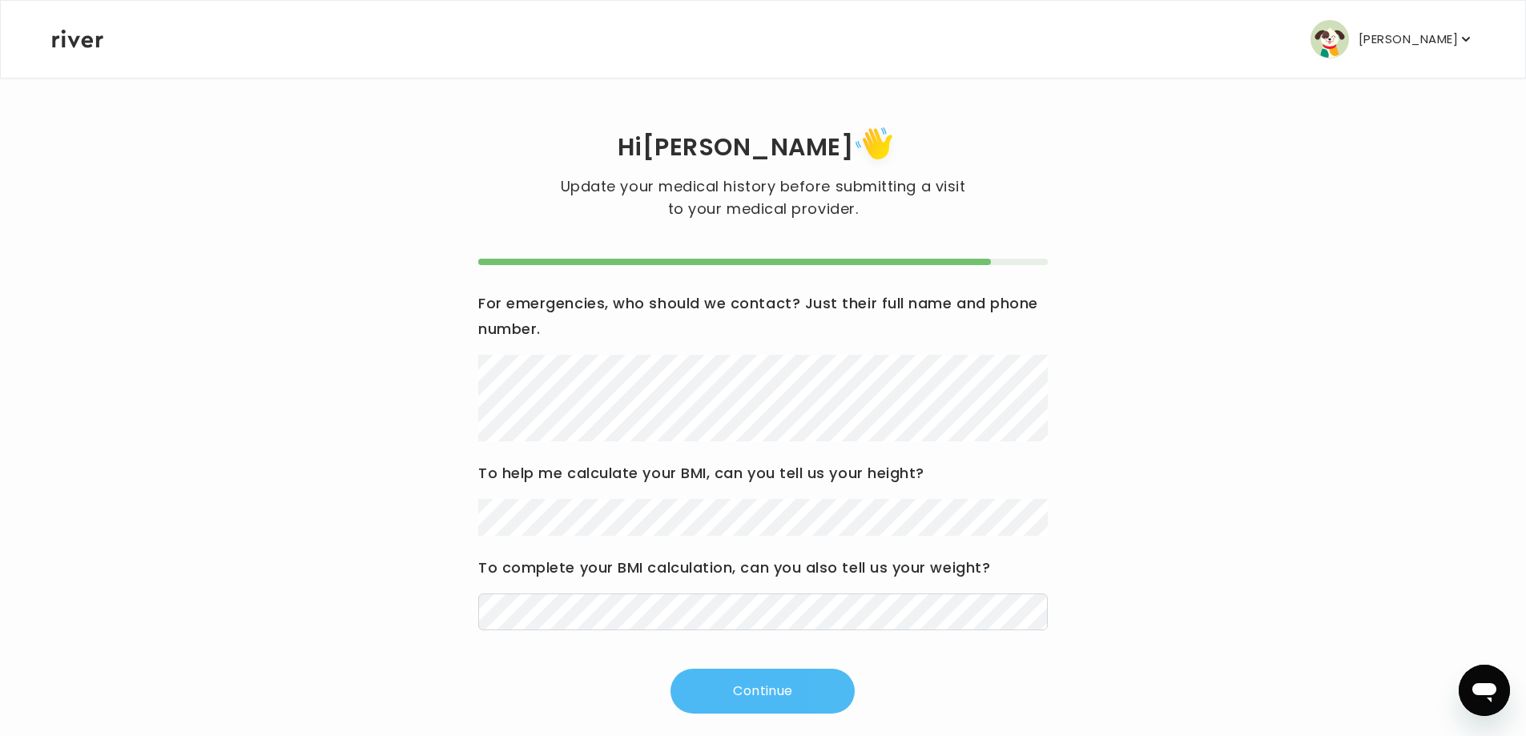
click at [739, 679] on button "Continue" at bounding box center [763, 691] width 184 height 45
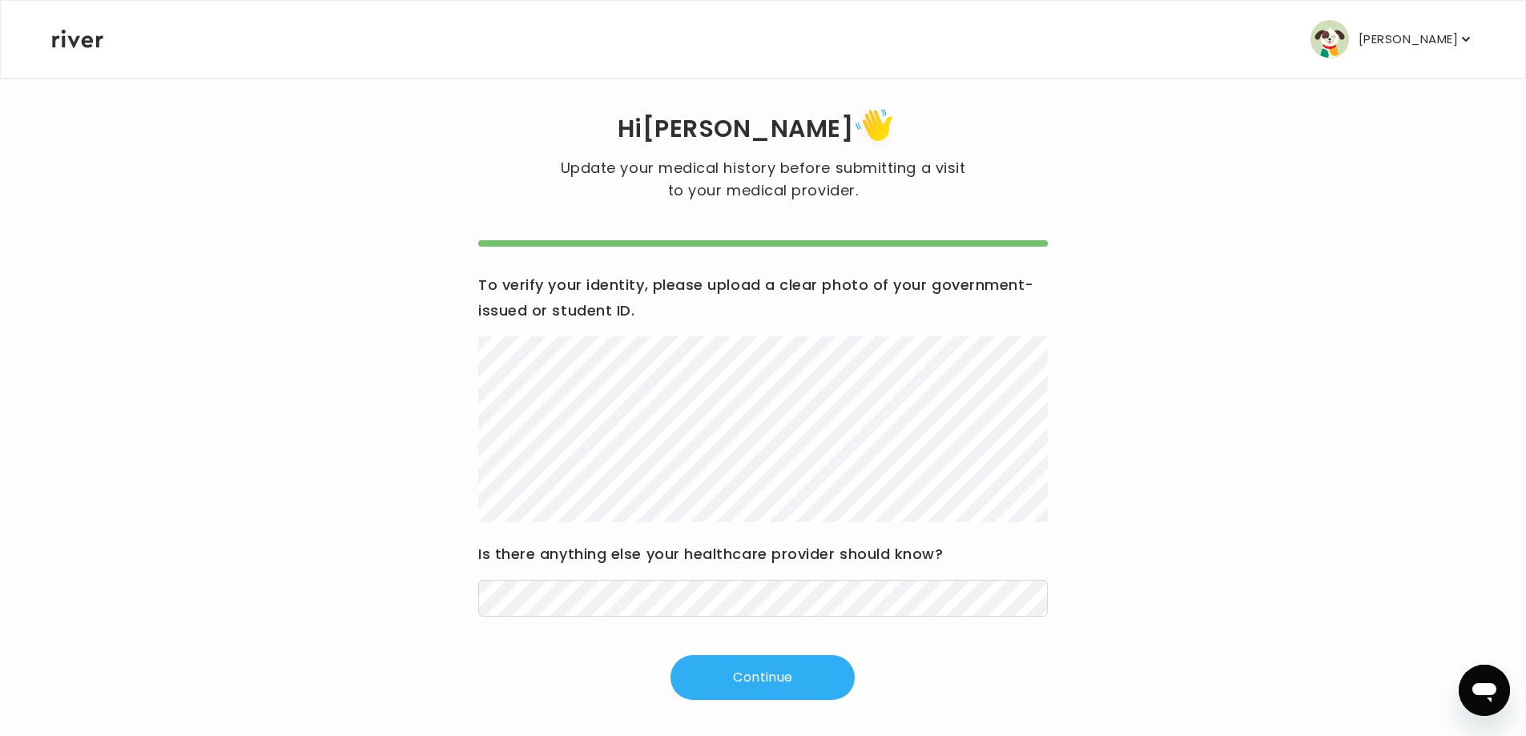
scroll to position [27, 0]
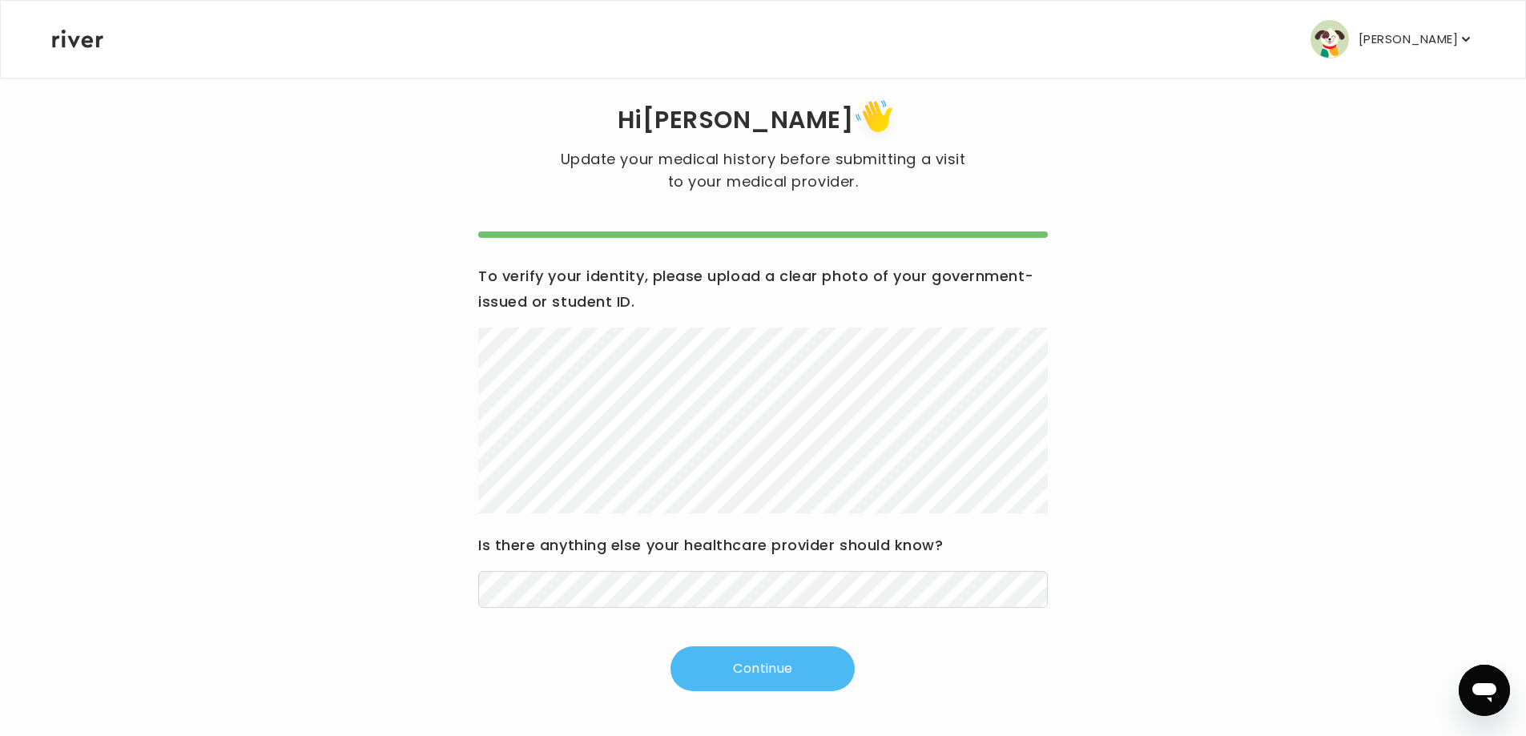
click at [747, 686] on button "Continue" at bounding box center [763, 669] width 184 height 45
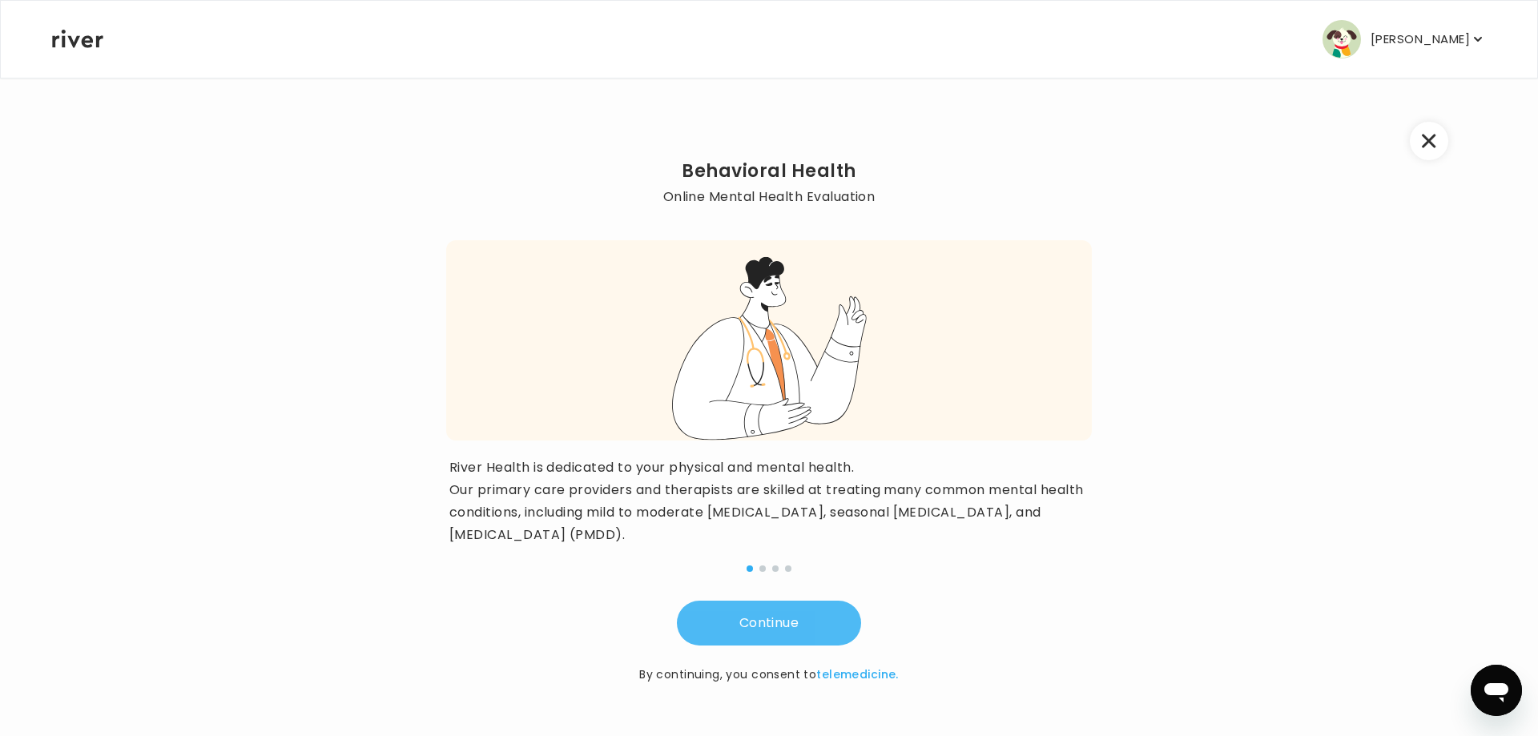
click at [751, 623] on button "Continue" at bounding box center [769, 623] width 184 height 45
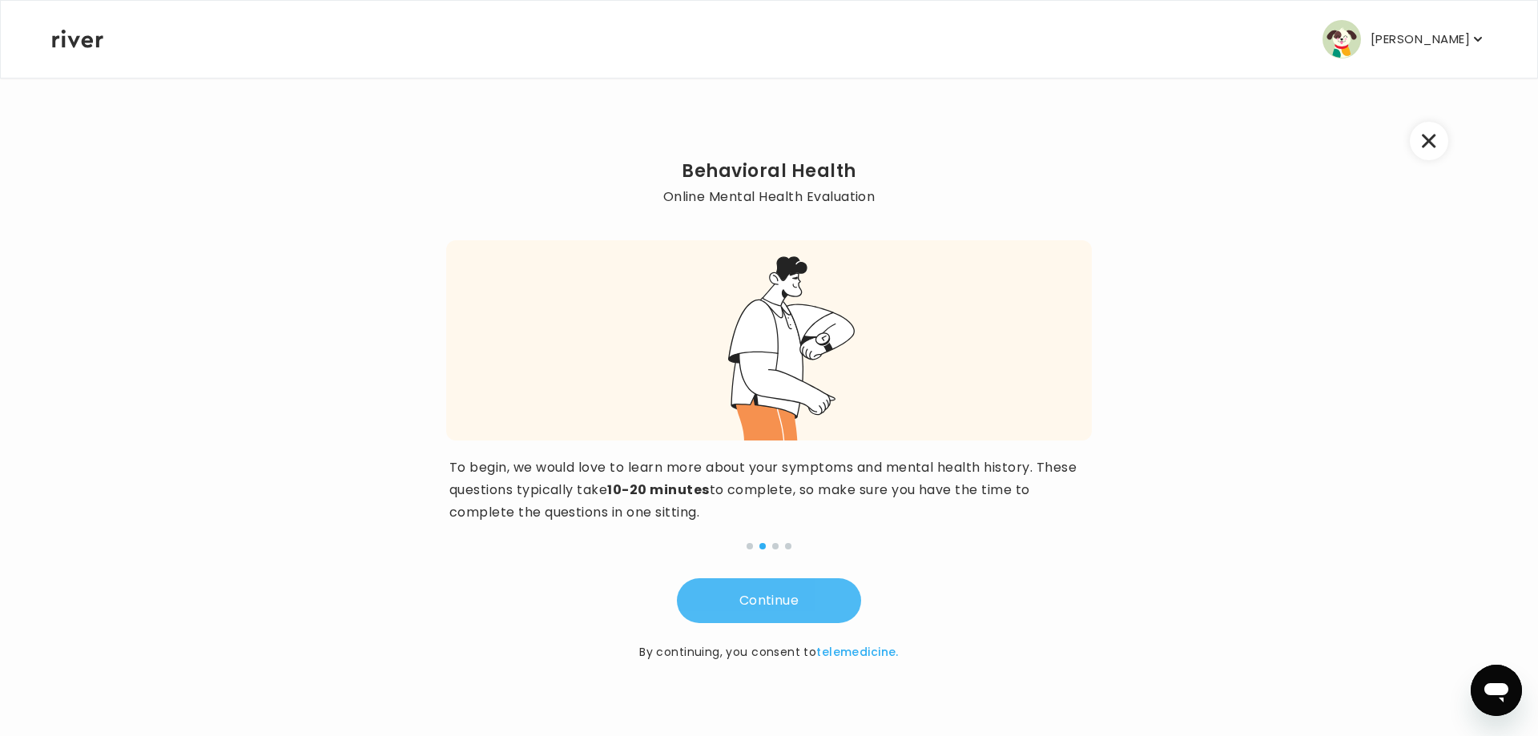
click at [746, 593] on button "Continue" at bounding box center [769, 600] width 184 height 45
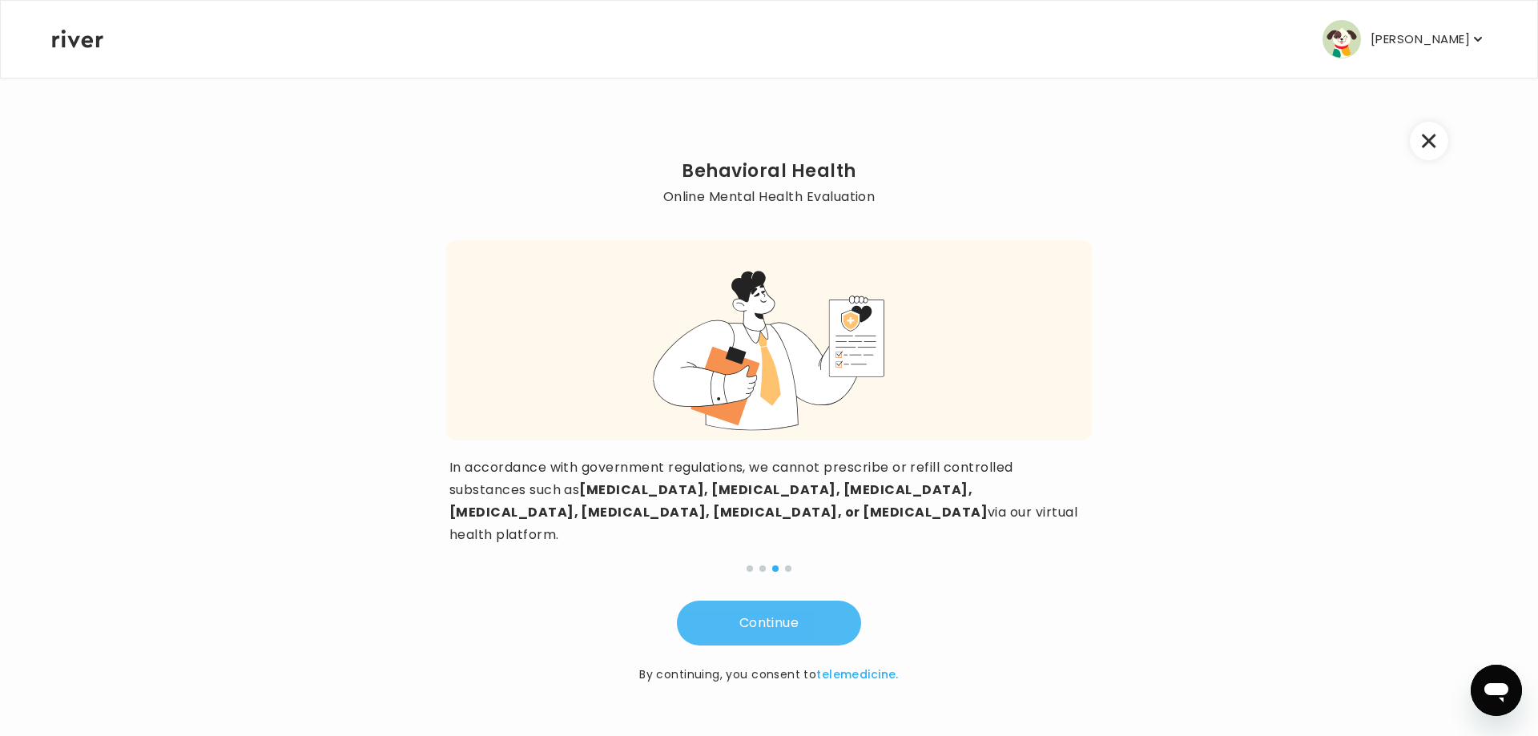
click at [746, 601] on button "Continue" at bounding box center [769, 623] width 184 height 45
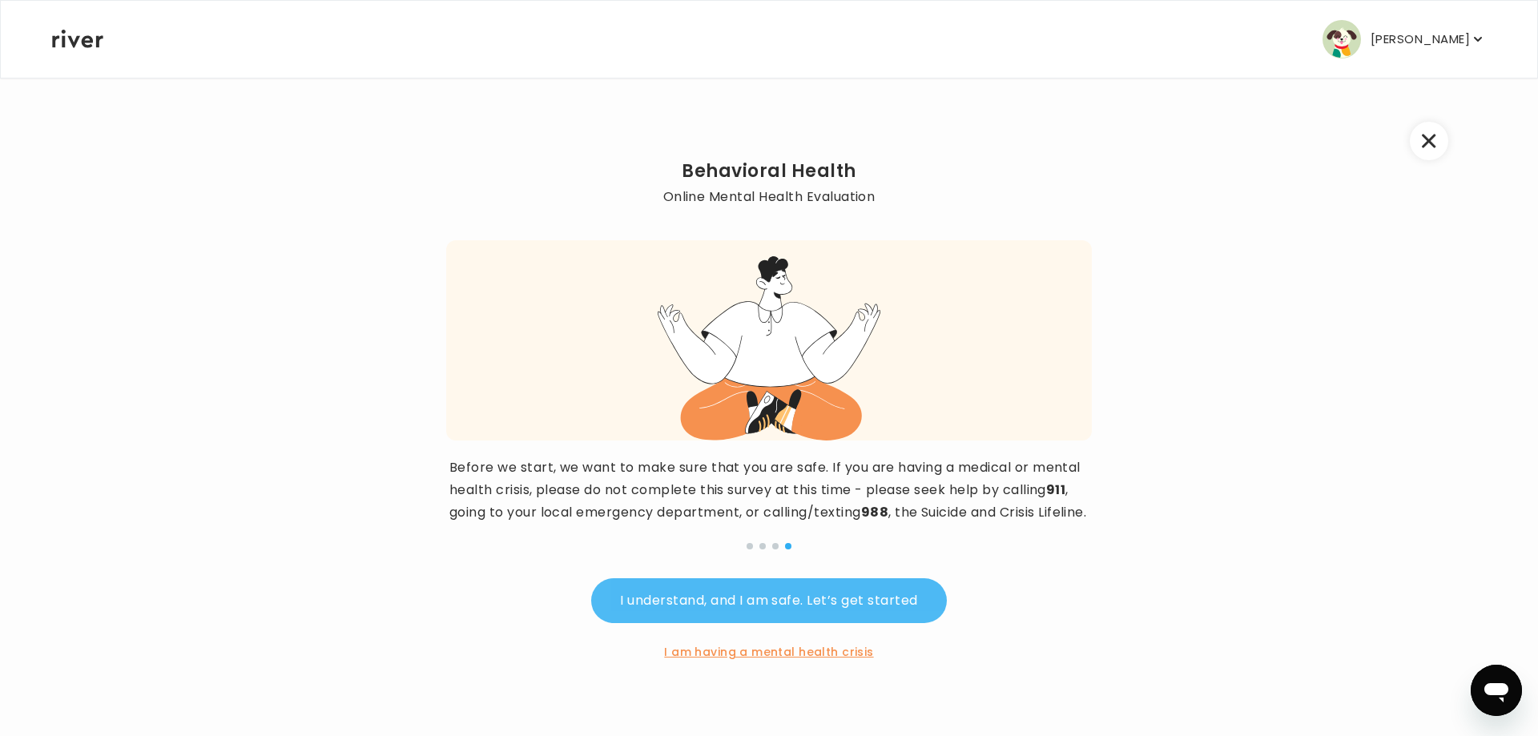
click at [784, 610] on button "I understand, and I am safe. Let’s get started" at bounding box center [768, 600] width 355 height 45
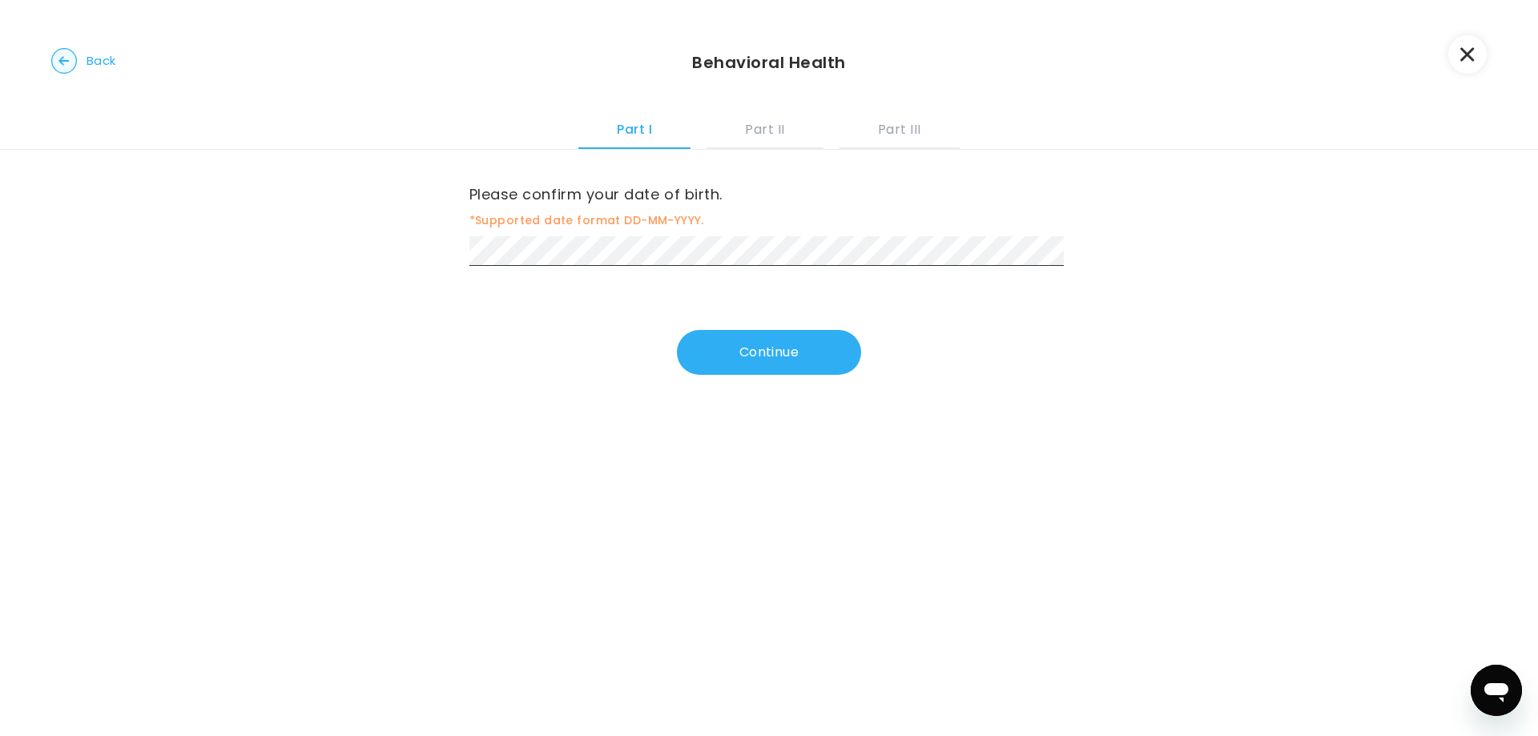
click at [622, 287] on div "Please confirm your date of birth. *Supported date format DD-MM-YYYY. Continue" at bounding box center [769, 262] width 600 height 225
click at [771, 367] on button "Continue" at bounding box center [769, 352] width 184 height 45
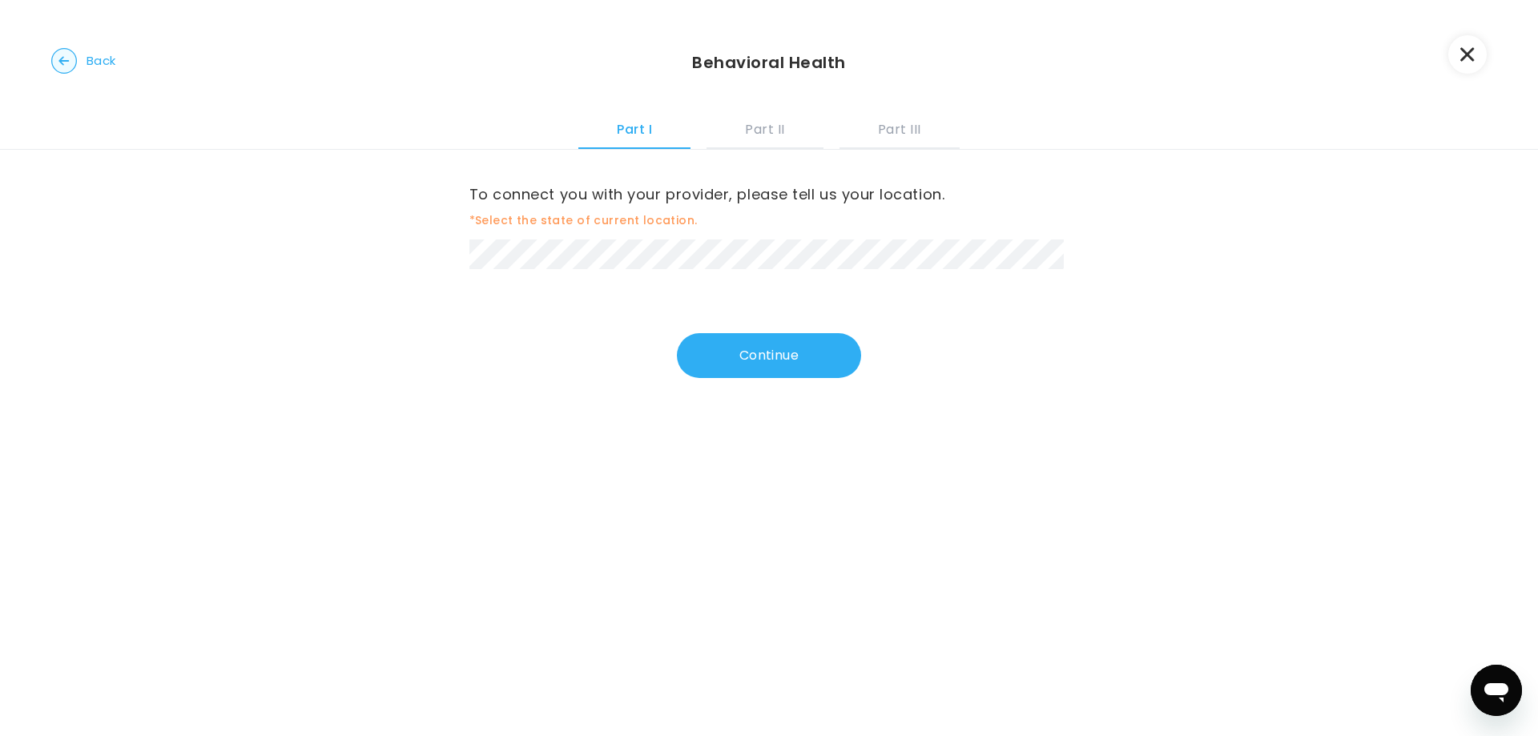
click at [721, 284] on div "To connect you with your provider, please tell us your location. *Select the st…" at bounding box center [769, 264] width 600 height 228
click at [780, 352] on button "Continue" at bounding box center [769, 355] width 184 height 45
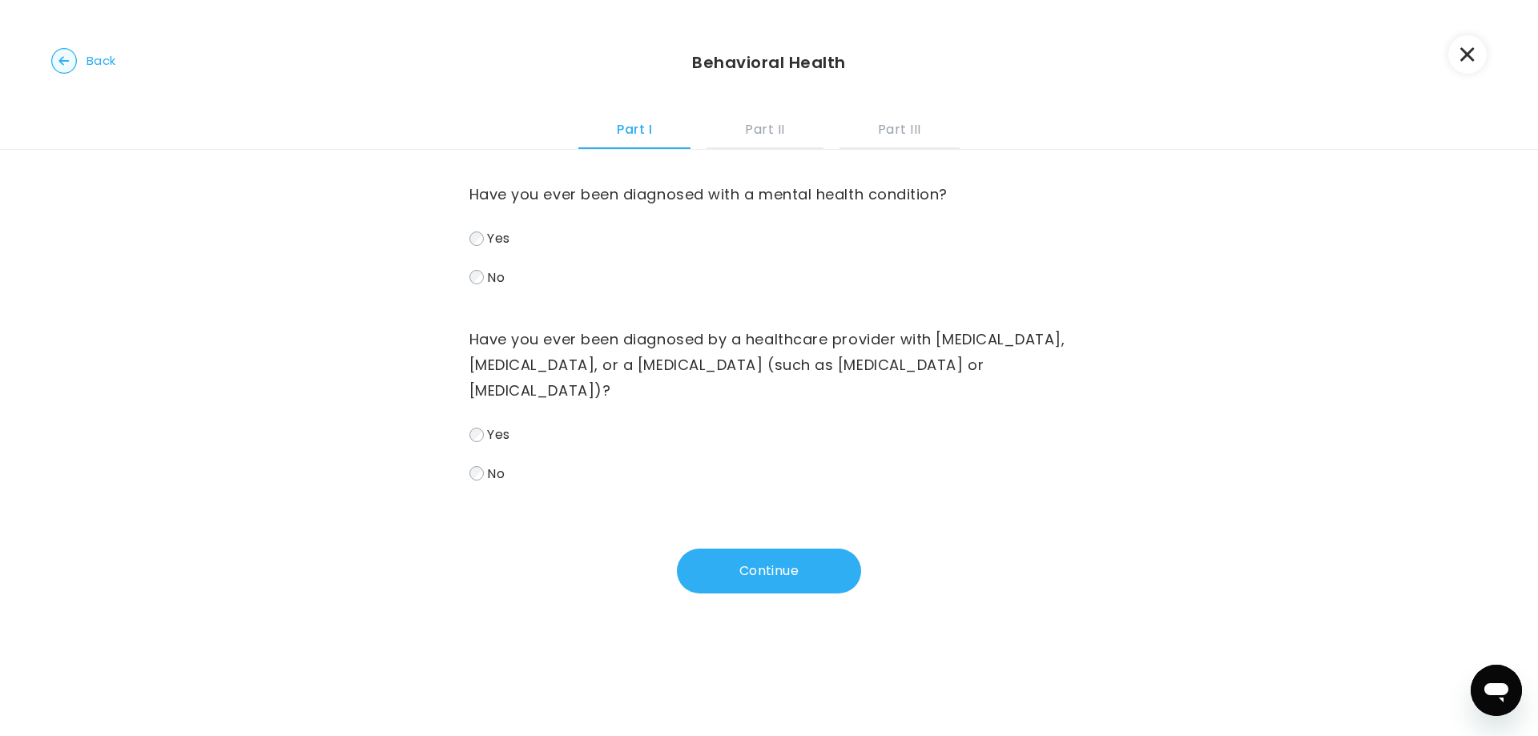
click at [617, 228] on label "Yes" at bounding box center [769, 238] width 600 height 23
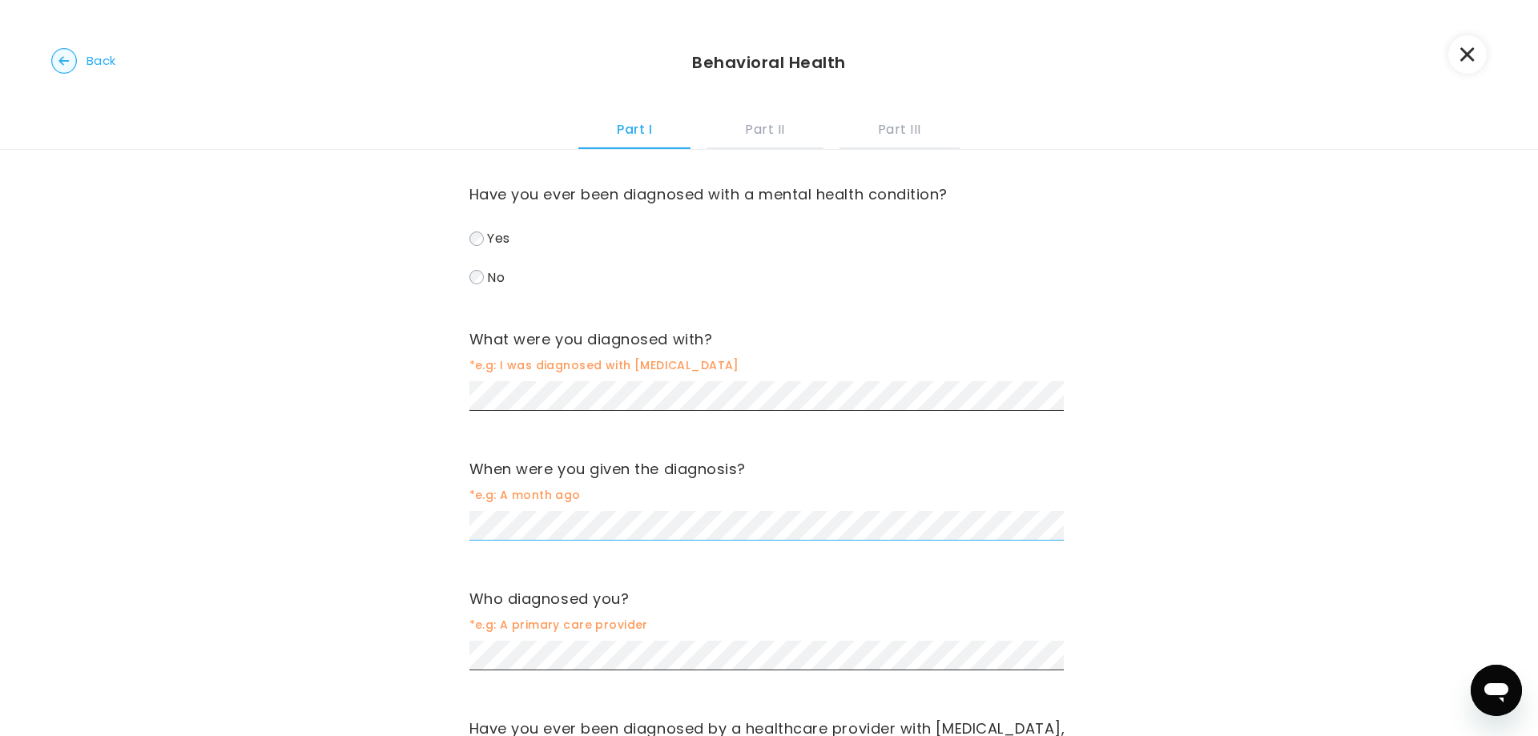
scroll to position [80, 0]
